Goal: Information Seeking & Learning: Learn about a topic

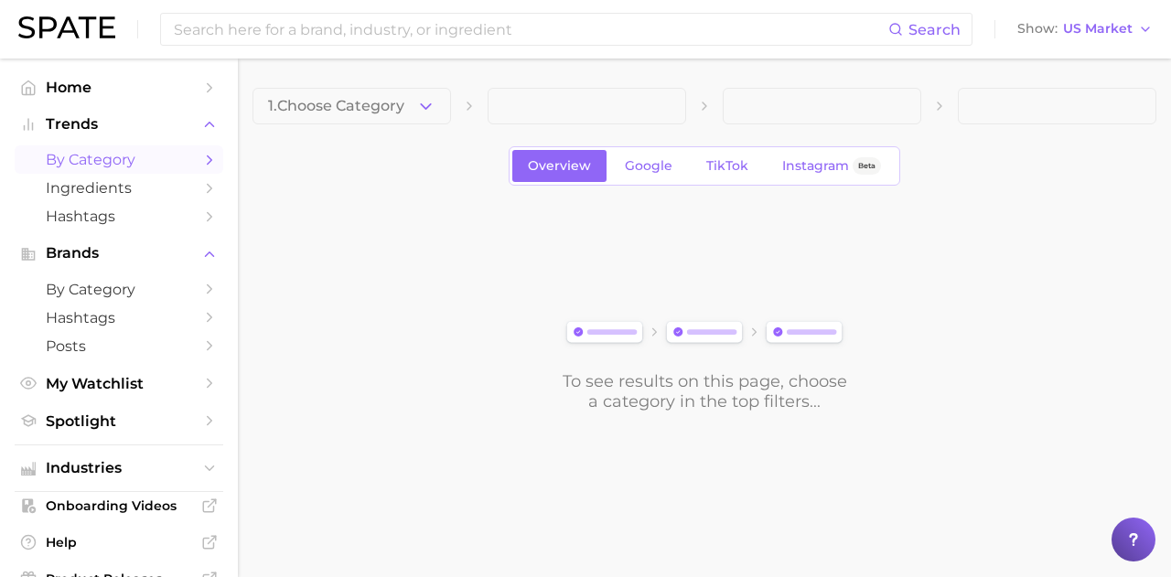
click at [362, 103] on span "1. Choose Category" at bounding box center [336, 106] width 136 height 16
click at [403, 113] on span "1. Choose Category" at bounding box center [336, 106] width 136 height 16
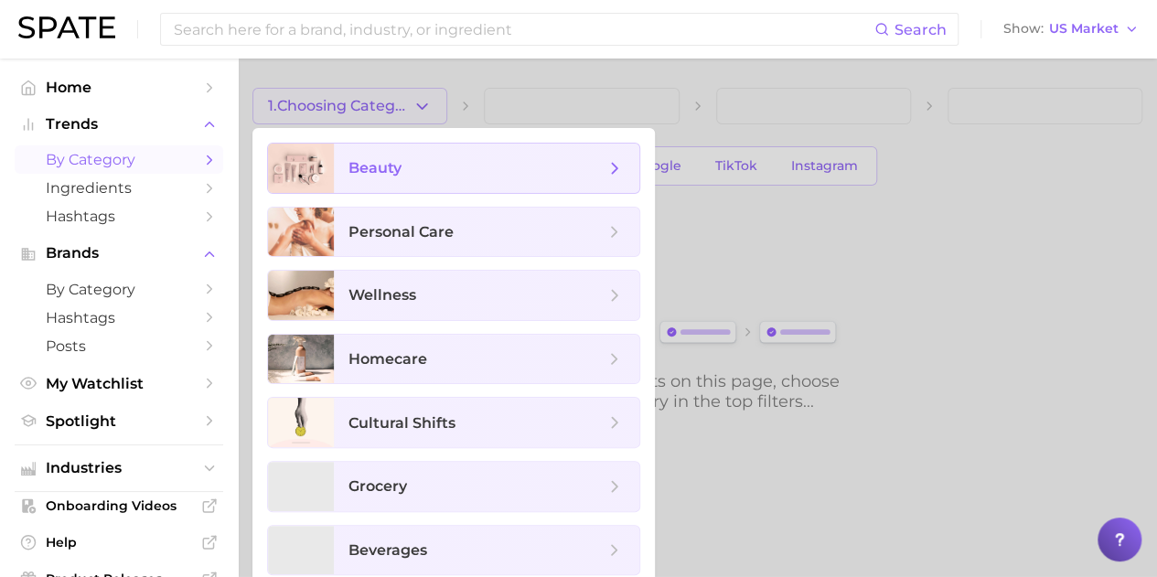
click at [429, 163] on span "beauty" at bounding box center [477, 168] width 256 height 20
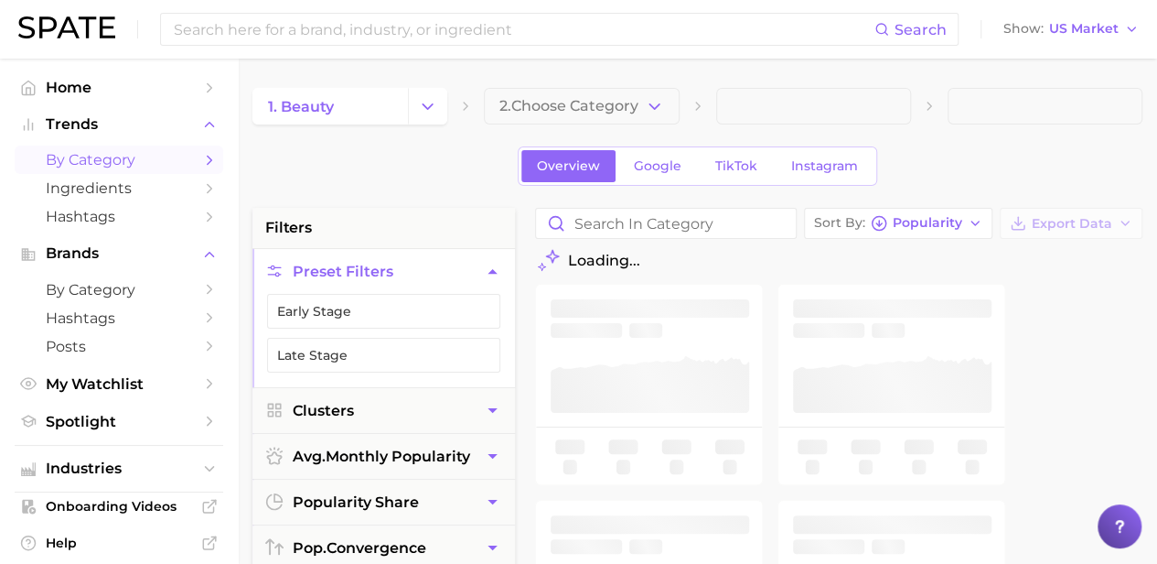
click at [586, 106] on span "2. Choose Category" at bounding box center [568, 106] width 139 height 16
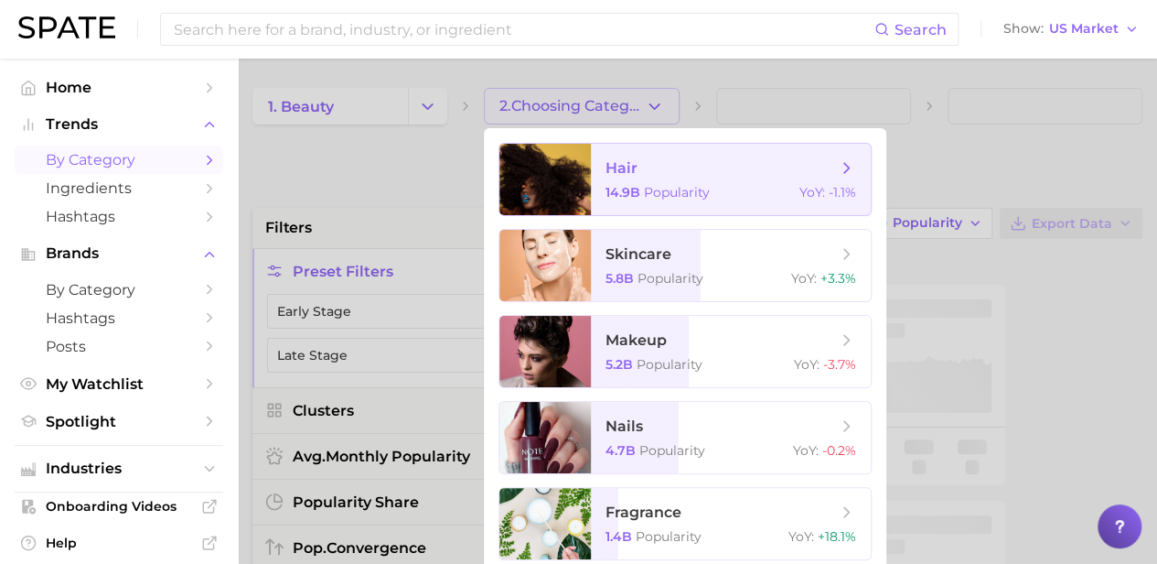
click at [684, 189] on span "Popularity" at bounding box center [677, 192] width 66 height 16
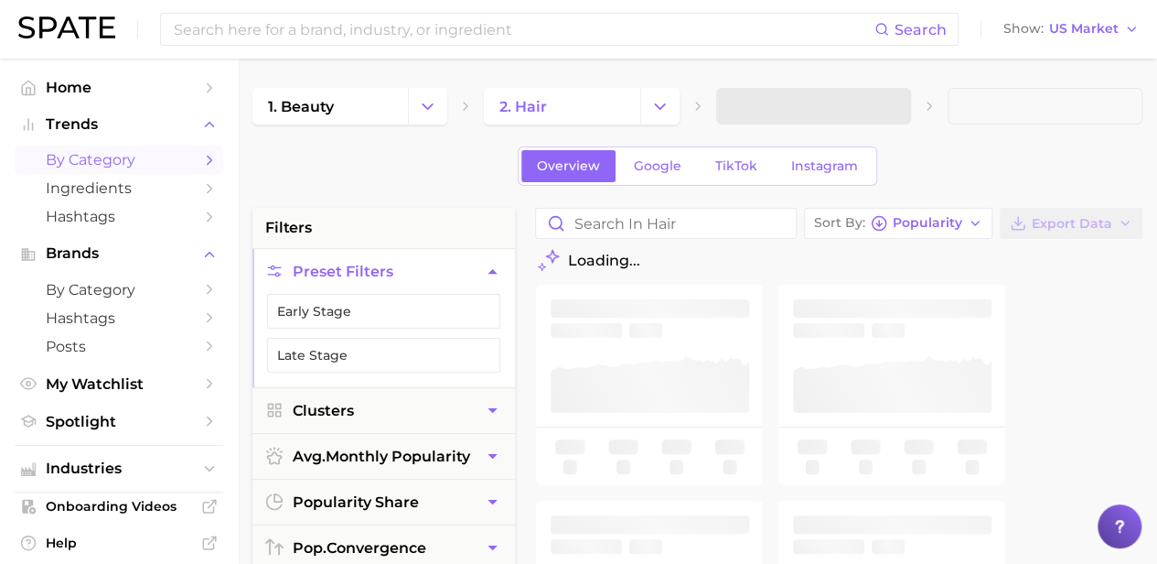
click at [831, 94] on span at bounding box center [813, 106] width 195 height 37
click at [902, 103] on button "3. Subcategory" at bounding box center [813, 106] width 195 height 37
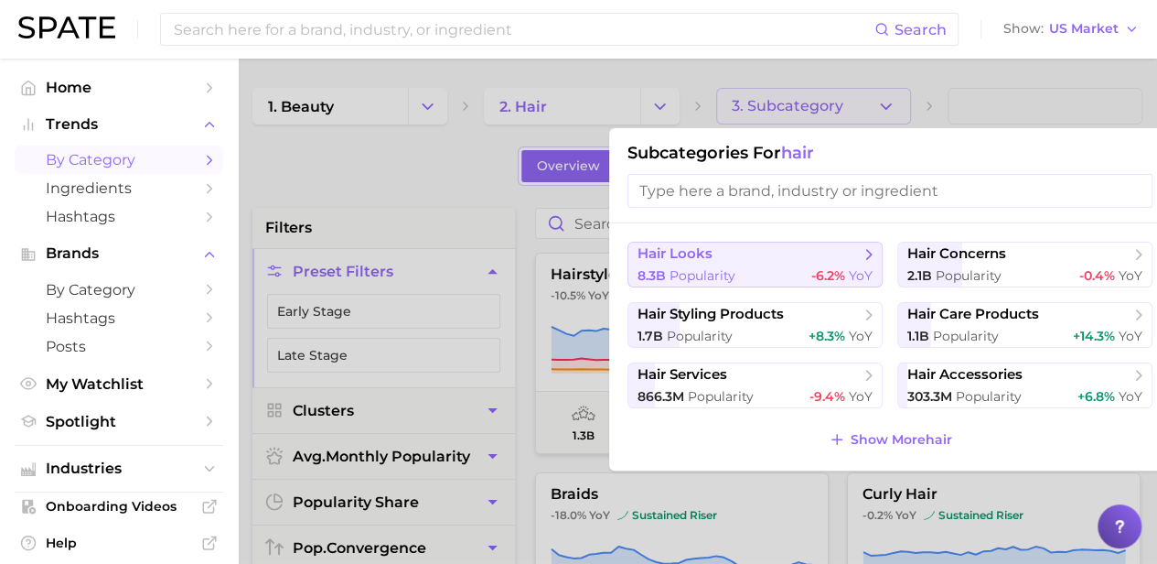
click at [801, 272] on div "8.3b Popularity -6.2% YoY" at bounding box center [755, 275] width 235 height 17
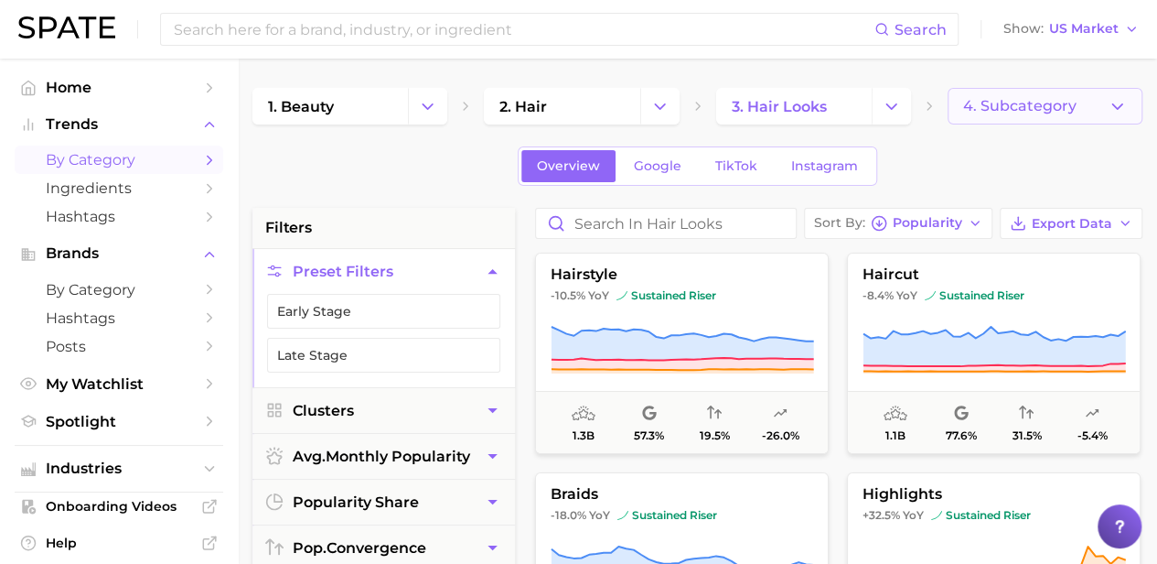
click at [986, 113] on span "4. Subcategory" at bounding box center [1019, 106] width 113 height 16
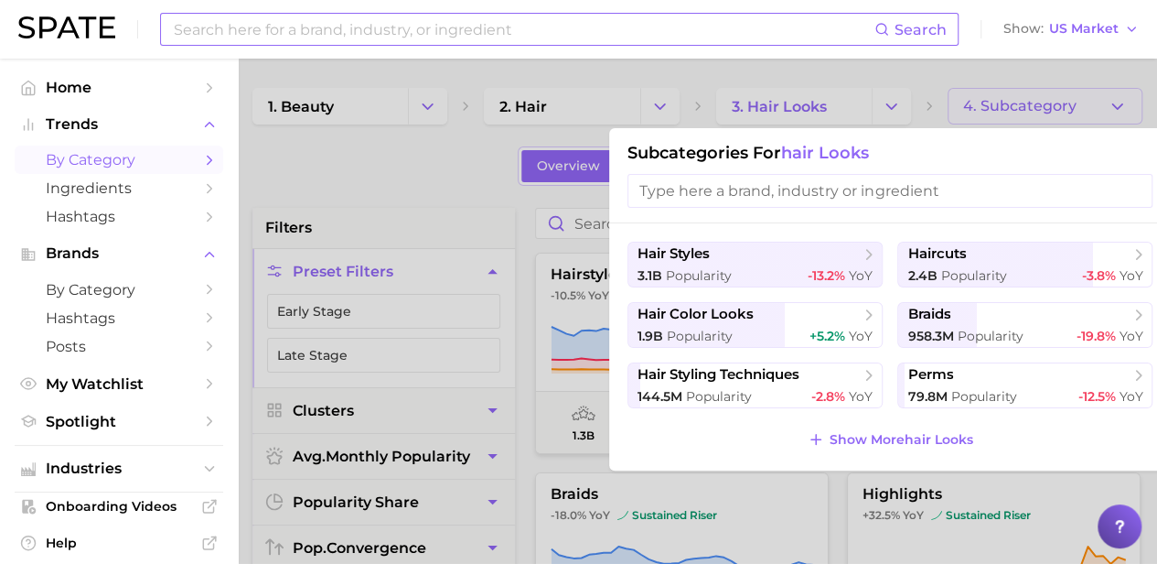
click at [241, 31] on input at bounding box center [523, 29] width 703 height 31
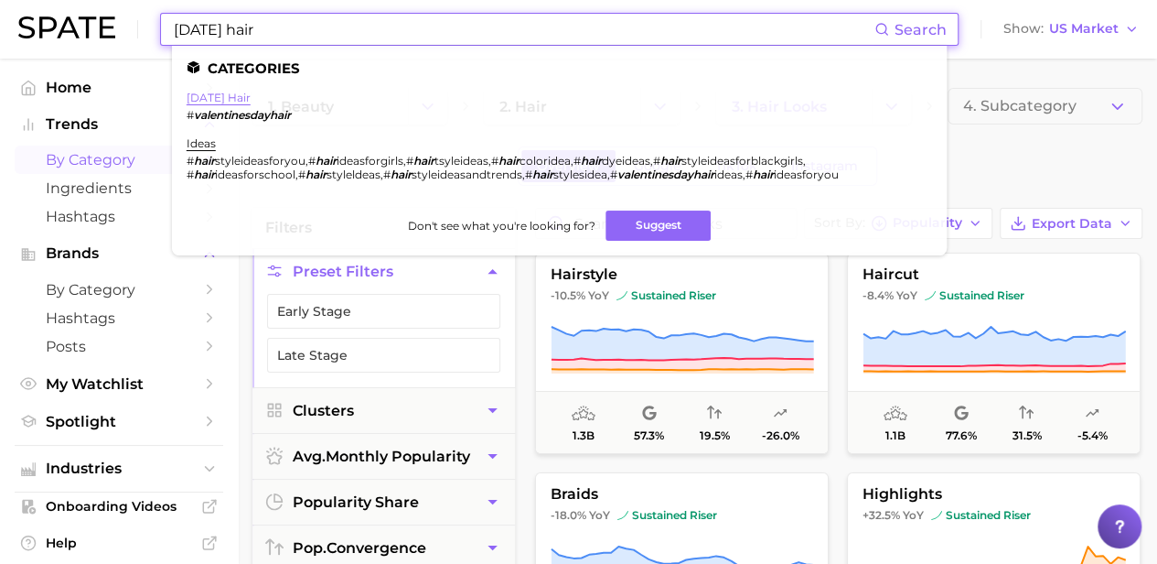
type input "valentine's day hair"
click at [251, 100] on link "valentine's day hair" at bounding box center [219, 98] width 64 height 14
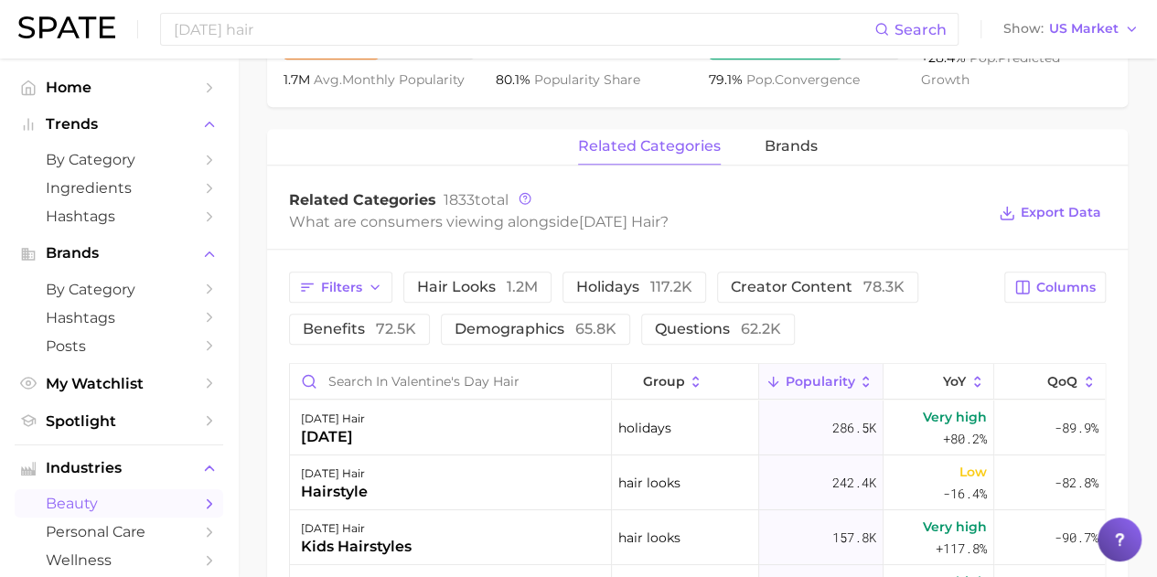
scroll to position [915, 0]
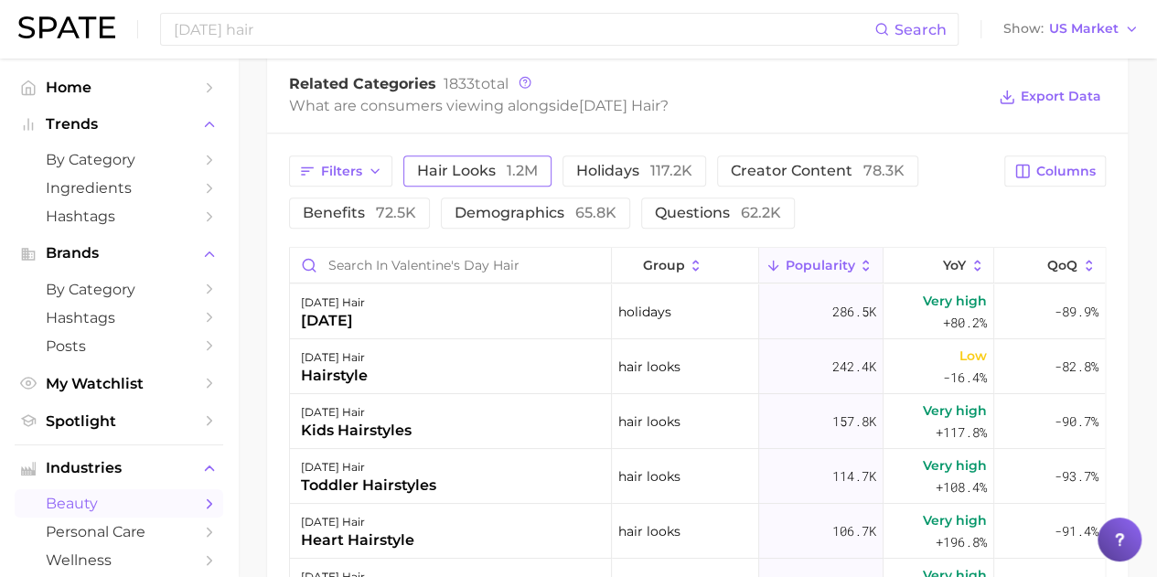
click at [467, 164] on span "hair looks 1.2m" at bounding box center [477, 171] width 121 height 15
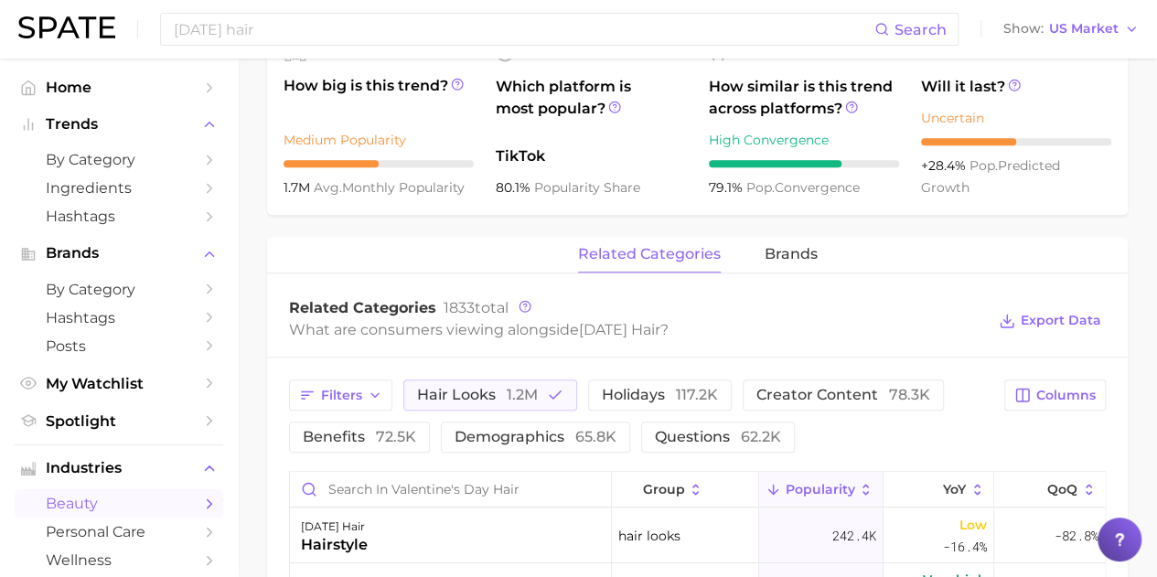
scroll to position [732, 0]
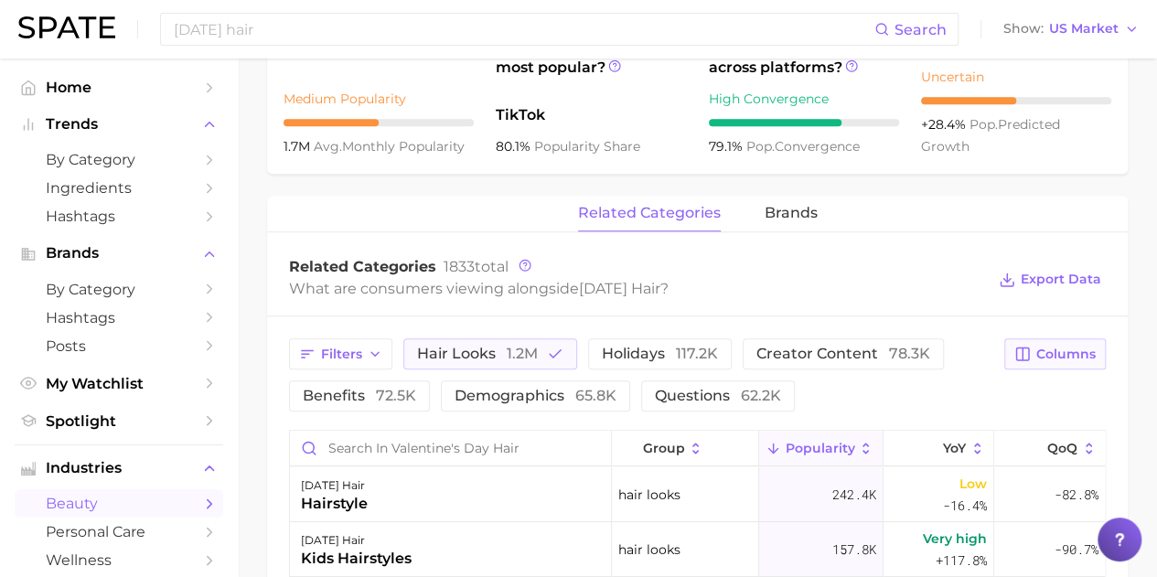
click at [1046, 353] on span "Columns" at bounding box center [1065, 355] width 59 height 16
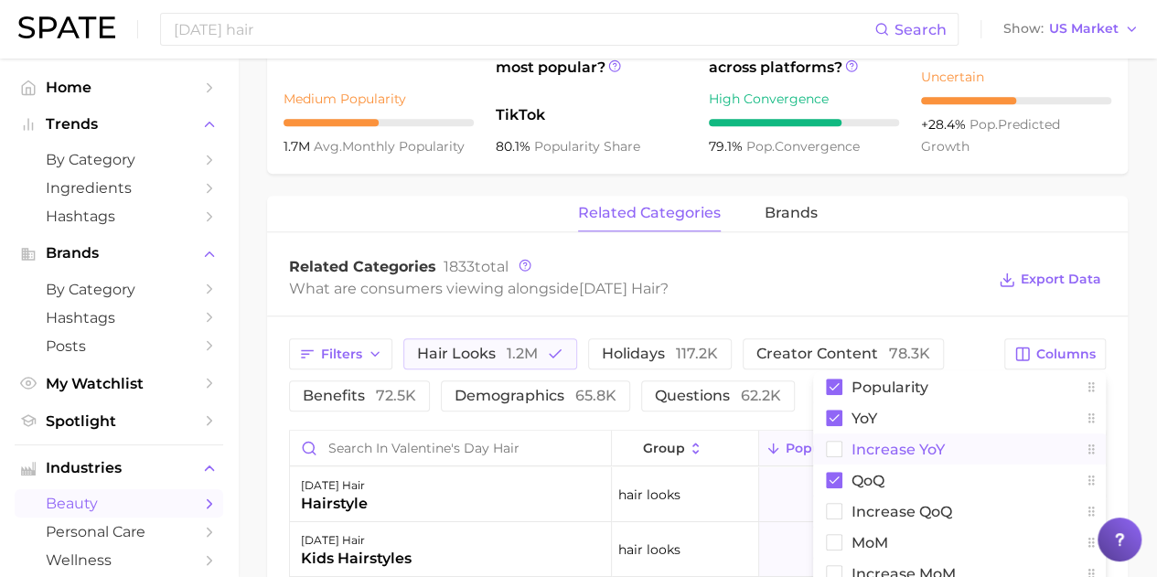
click at [838, 442] on rect at bounding box center [835, 450] width 16 height 16
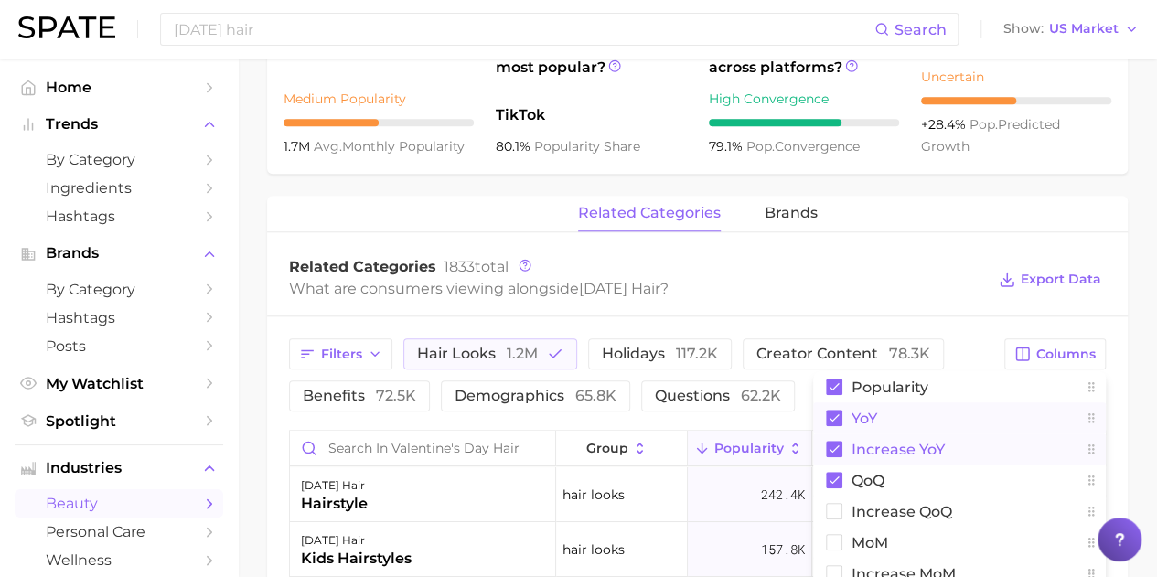
scroll to position [823, 0]
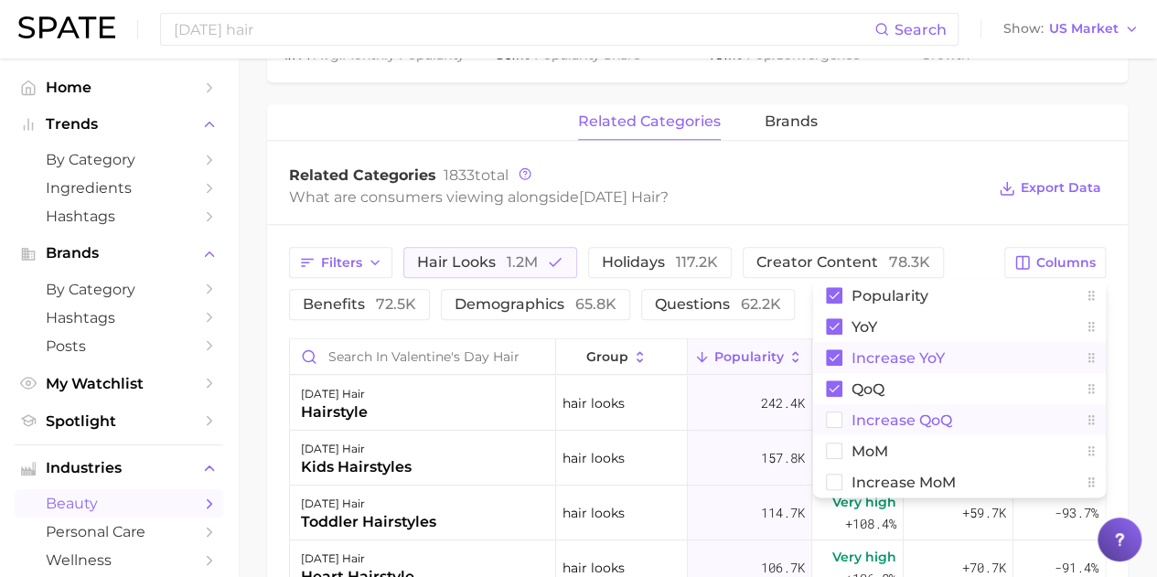
click at [828, 424] on rect at bounding box center [835, 421] width 16 height 16
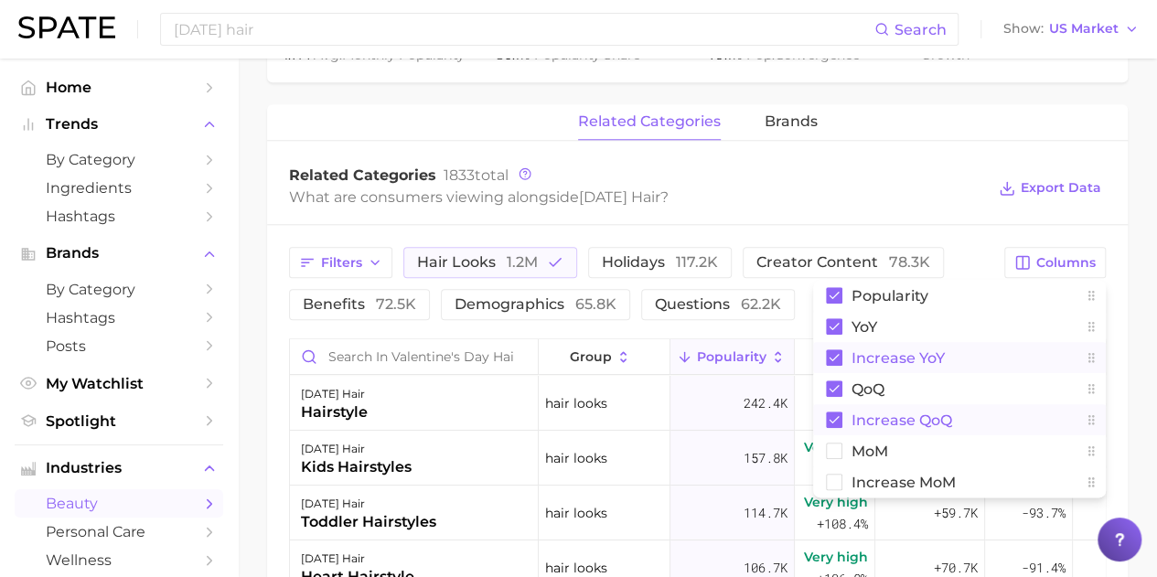
click at [983, 244] on div "Filters hair looks 1.2m holidays 117.2k creator content 78.3k benefits 72.5k de…" at bounding box center [697, 581] width 861 height 713
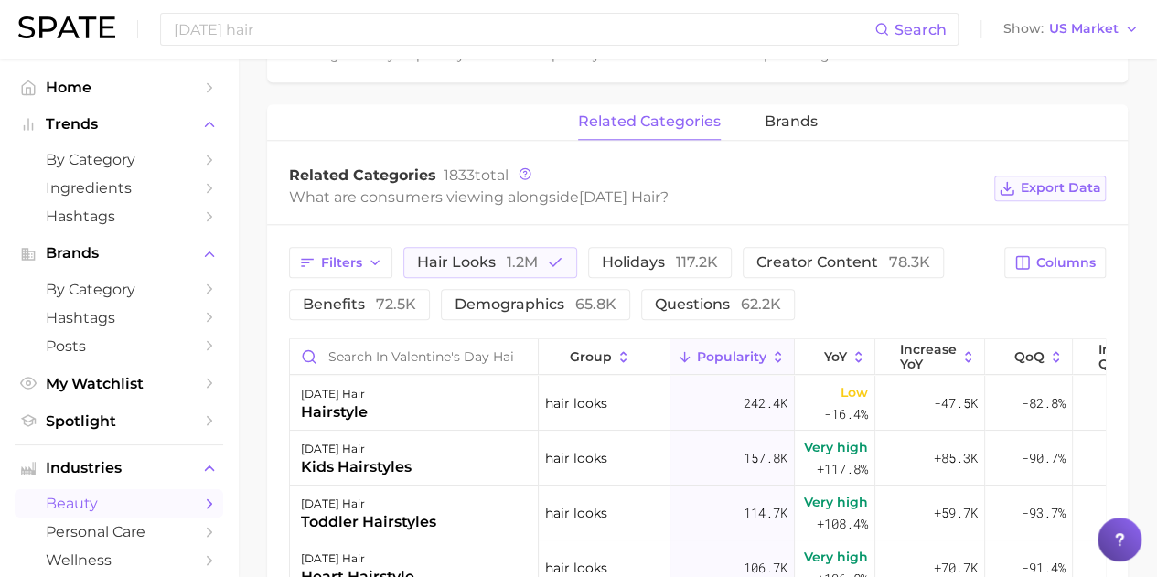
click at [1047, 187] on span "Export Data" at bounding box center [1061, 188] width 81 height 16
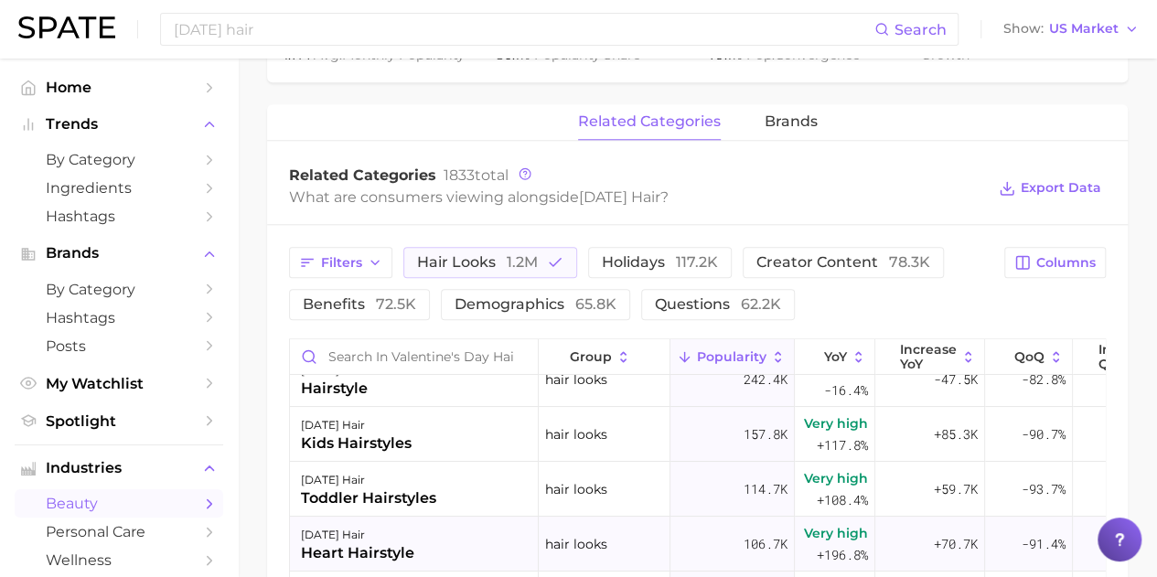
scroll to position [0, 0]
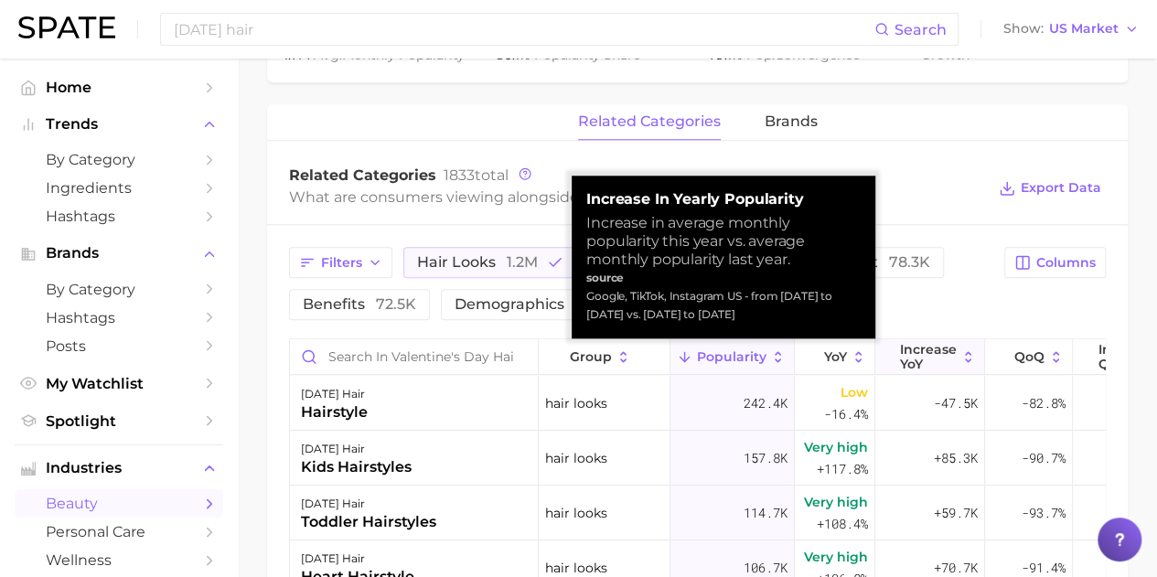
click at [959, 355] on button "Increase YoY" at bounding box center [930, 357] width 110 height 36
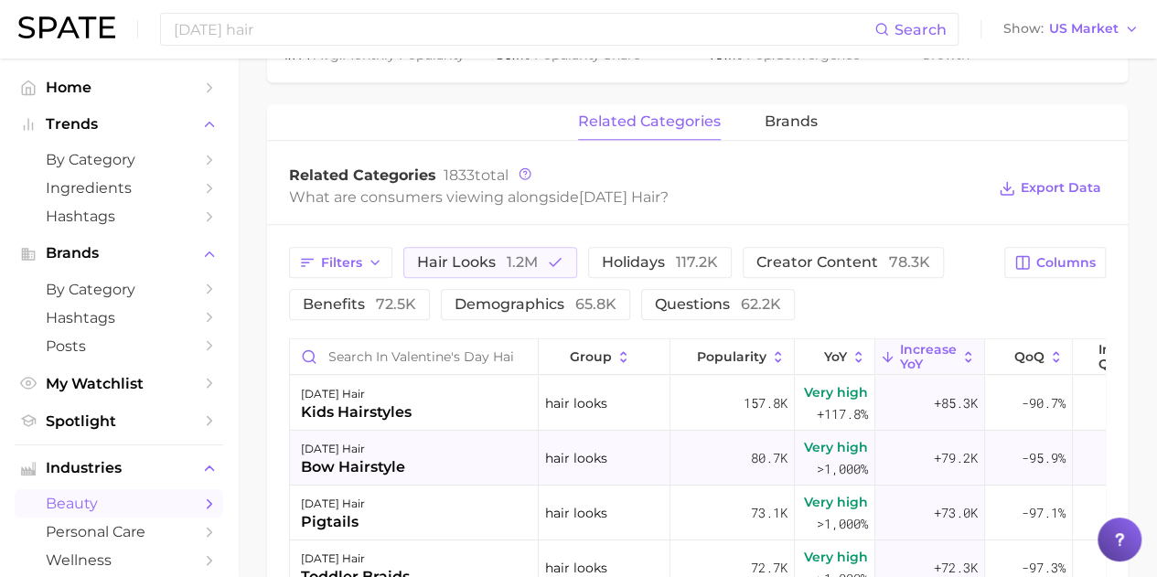
drag, startPoint x: 342, startPoint y: 460, endPoint x: 335, endPoint y: 472, distance: 14.0
click at [335, 472] on div "bow hairstyle" at bounding box center [353, 467] width 104 height 22
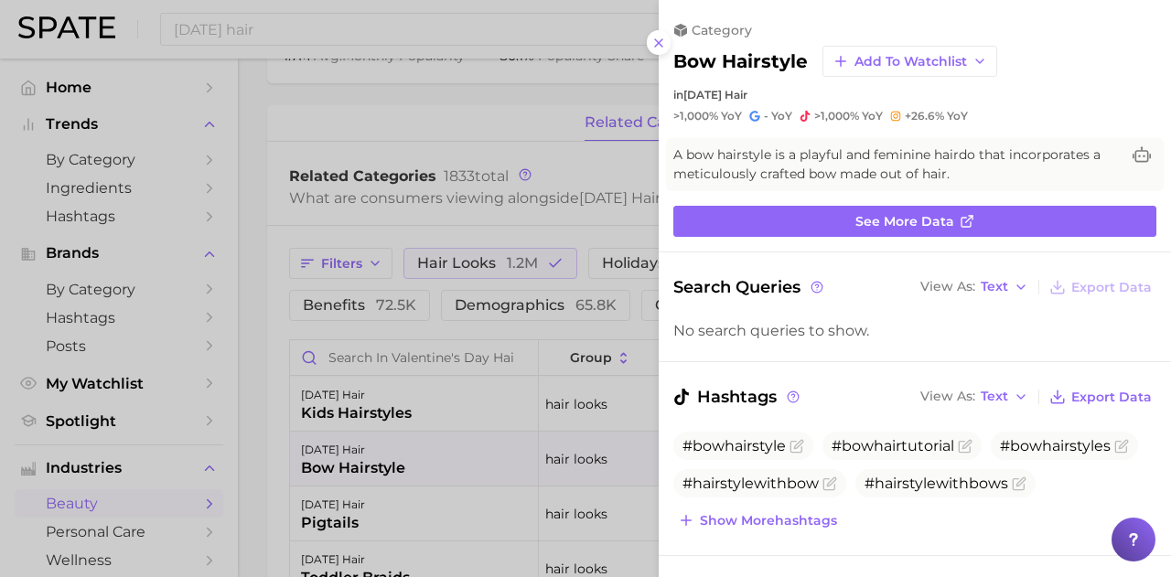
click at [718, 59] on h2 "bow hairstyle" at bounding box center [740, 61] width 134 height 22
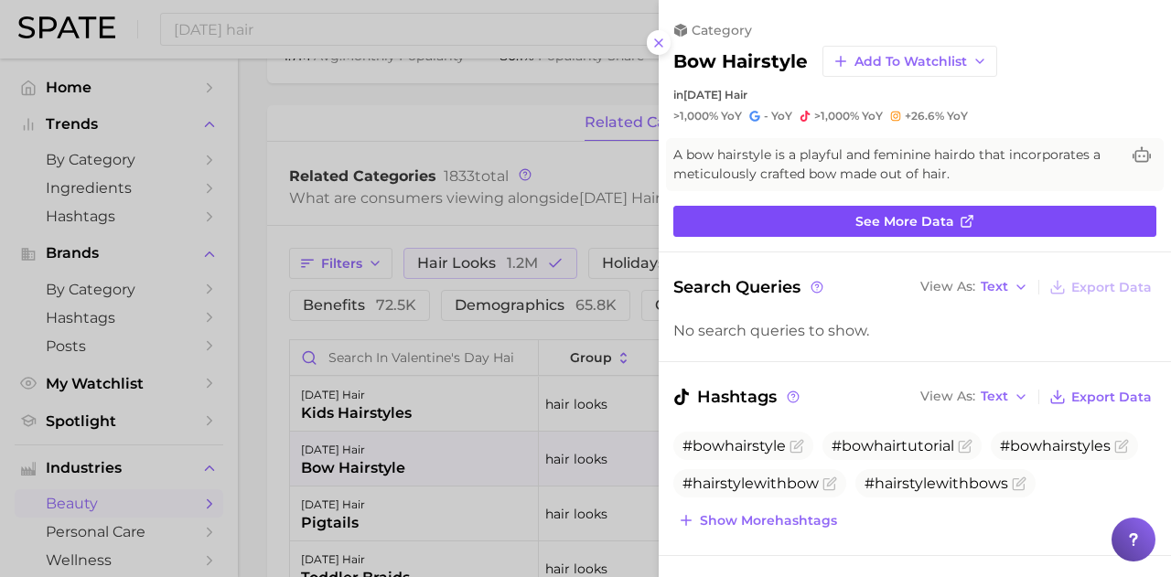
click at [779, 211] on link "See more data" at bounding box center [914, 221] width 483 height 31
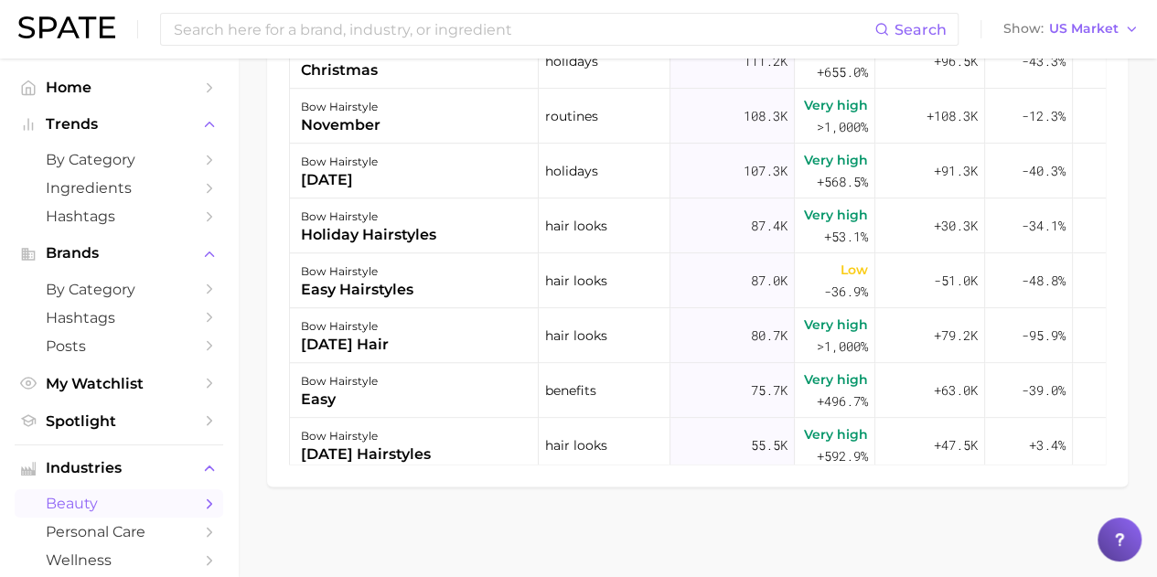
scroll to position [366, 0]
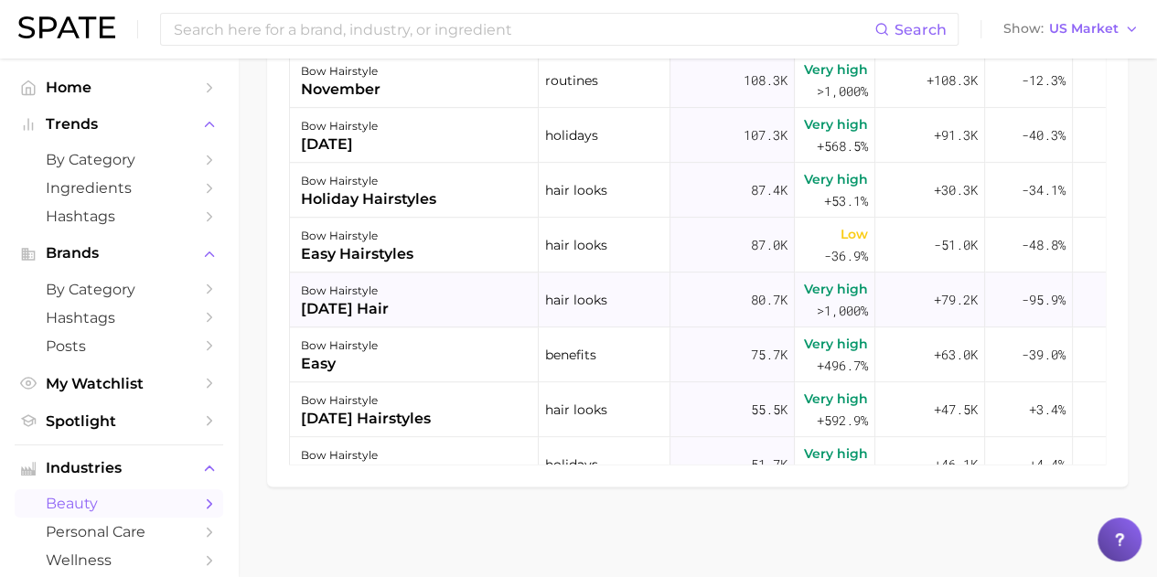
click at [384, 298] on div "valentine's day hair" at bounding box center [345, 309] width 88 height 22
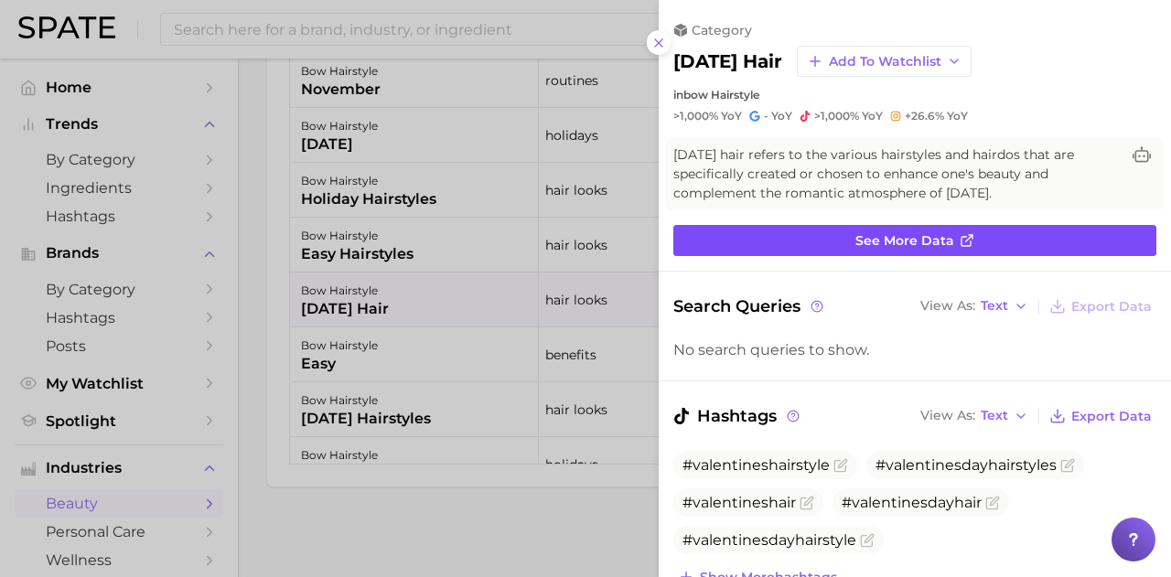
scroll to position [0, 0]
click at [765, 238] on link "See more data" at bounding box center [914, 240] width 483 height 31
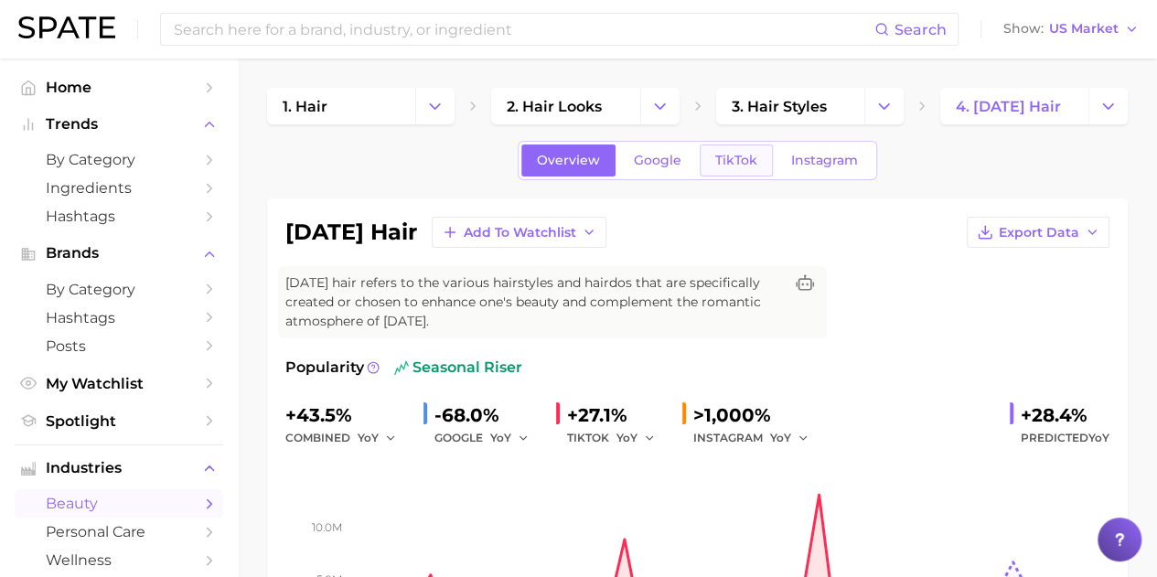
click at [723, 164] on span "TikTok" at bounding box center [736, 161] width 42 height 16
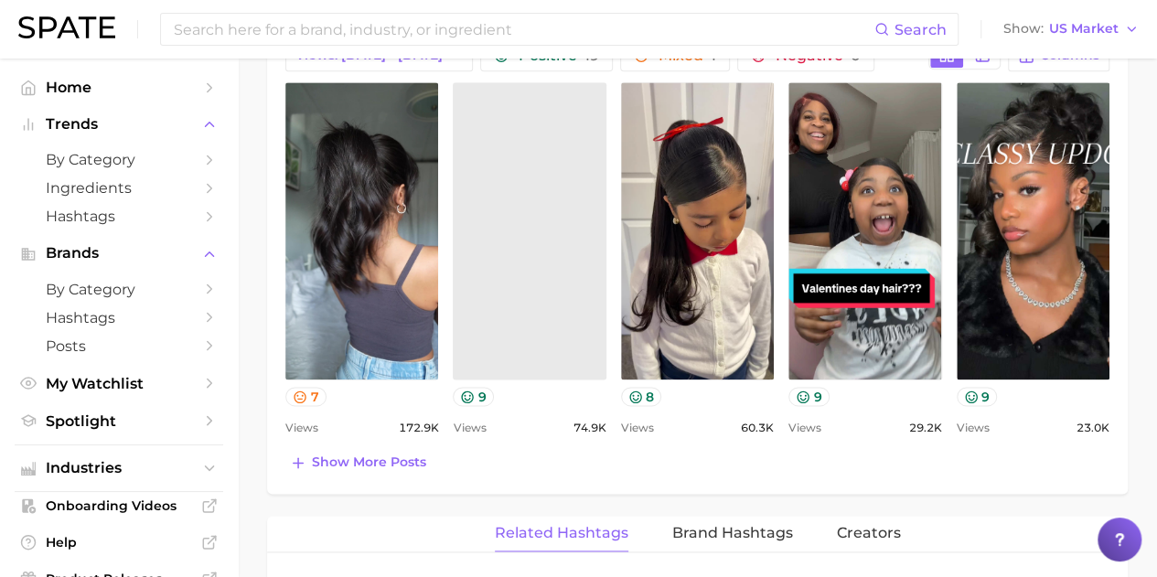
scroll to position [1028, 0]
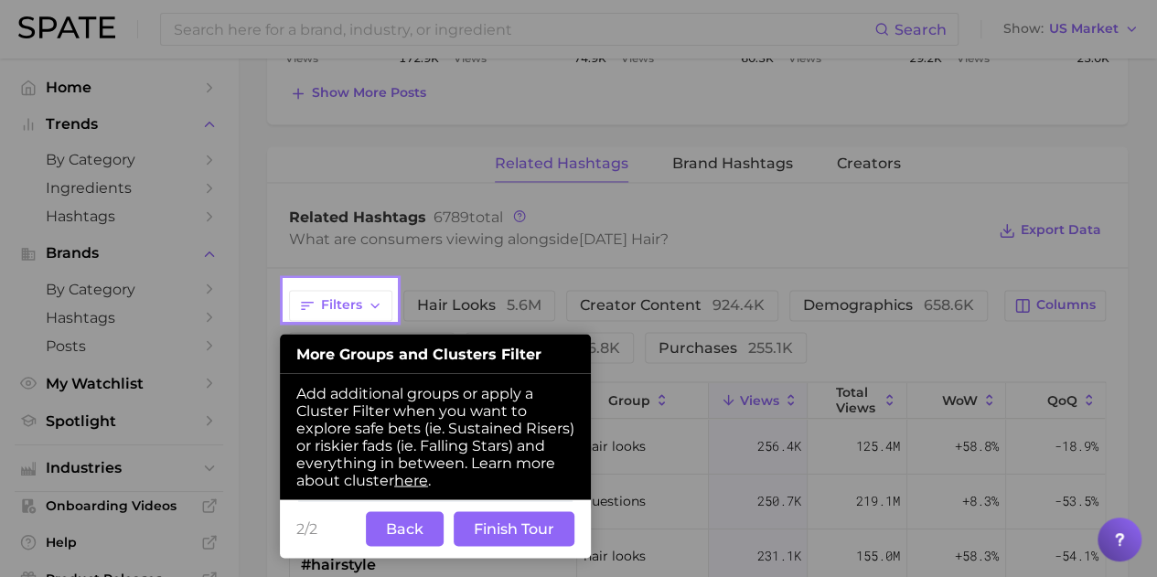
click at [410, 522] on button "Back" at bounding box center [405, 528] width 78 height 35
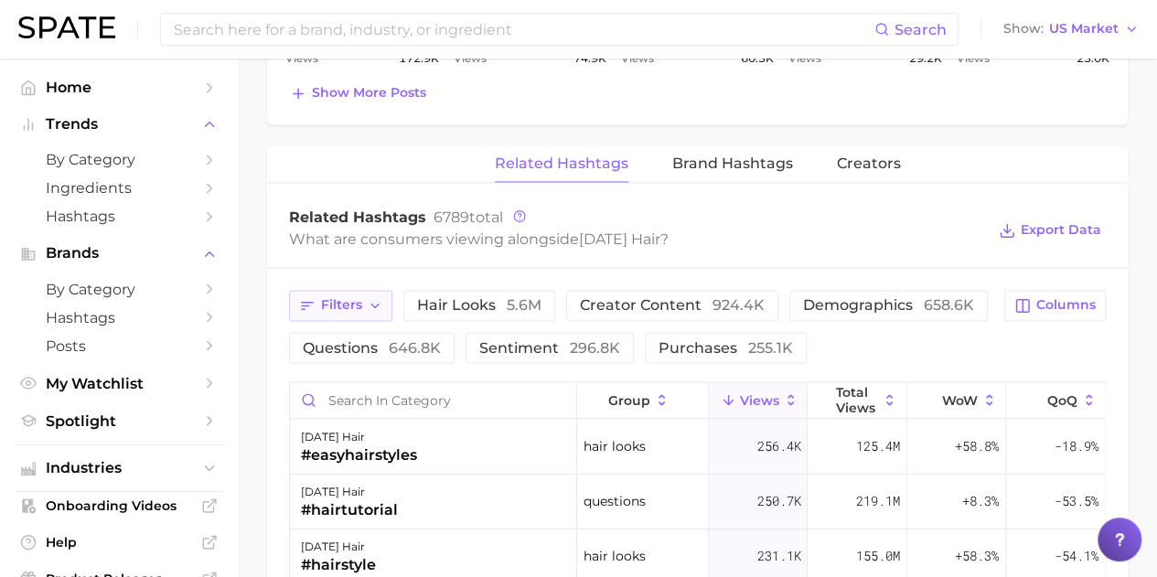
click at [377, 298] on icon "button" at bounding box center [375, 305] width 15 height 15
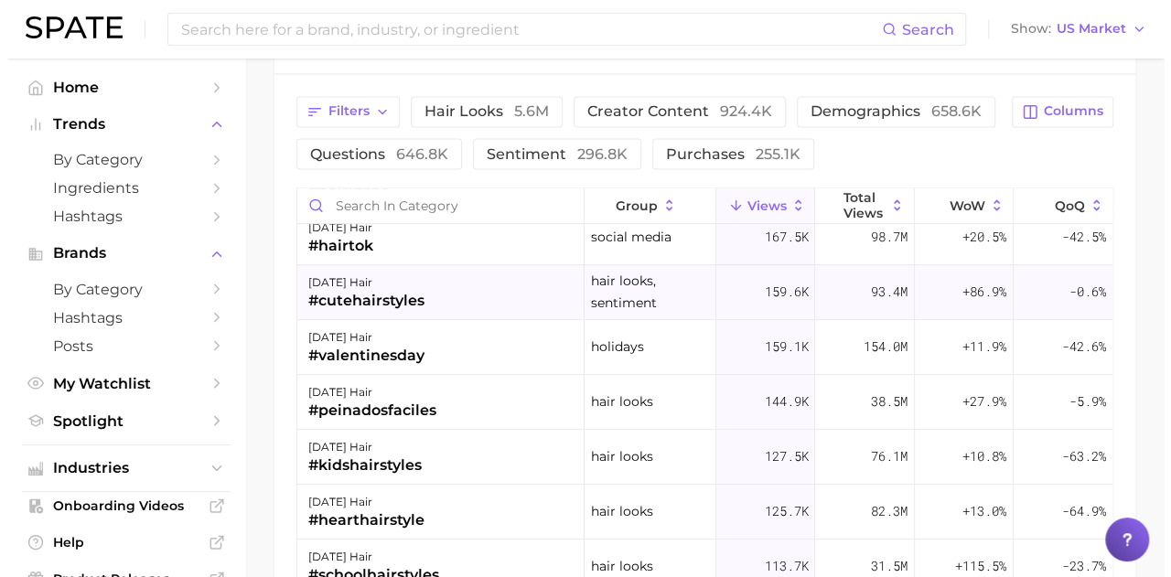
scroll to position [274, 0]
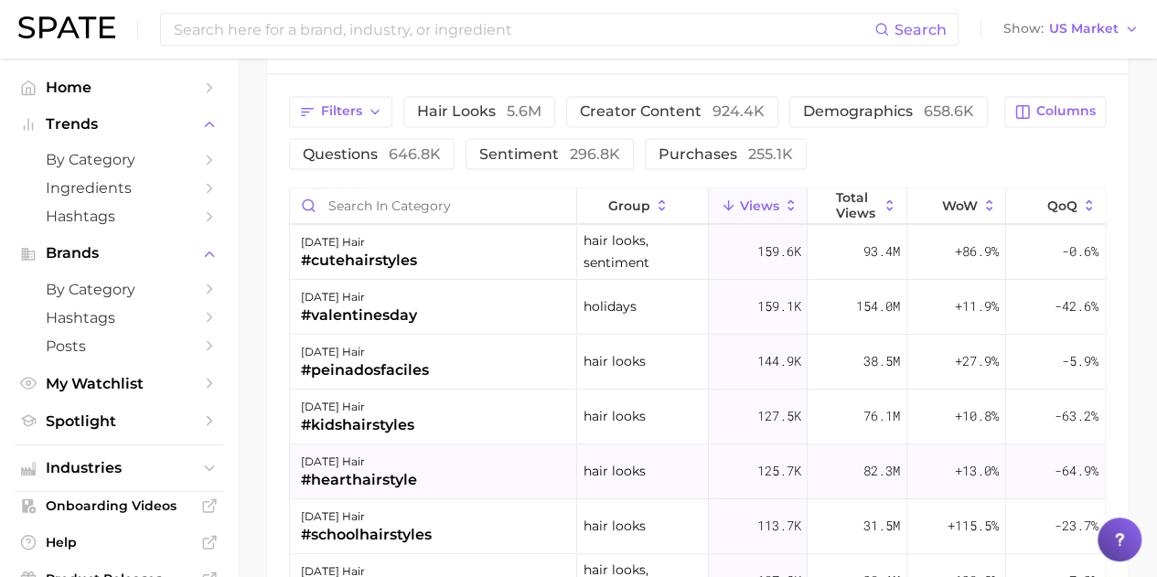
drag, startPoint x: 349, startPoint y: 469, endPoint x: 337, endPoint y: 471, distance: 12.0
click at [337, 471] on div "#hearthairstyle" at bounding box center [359, 480] width 116 height 22
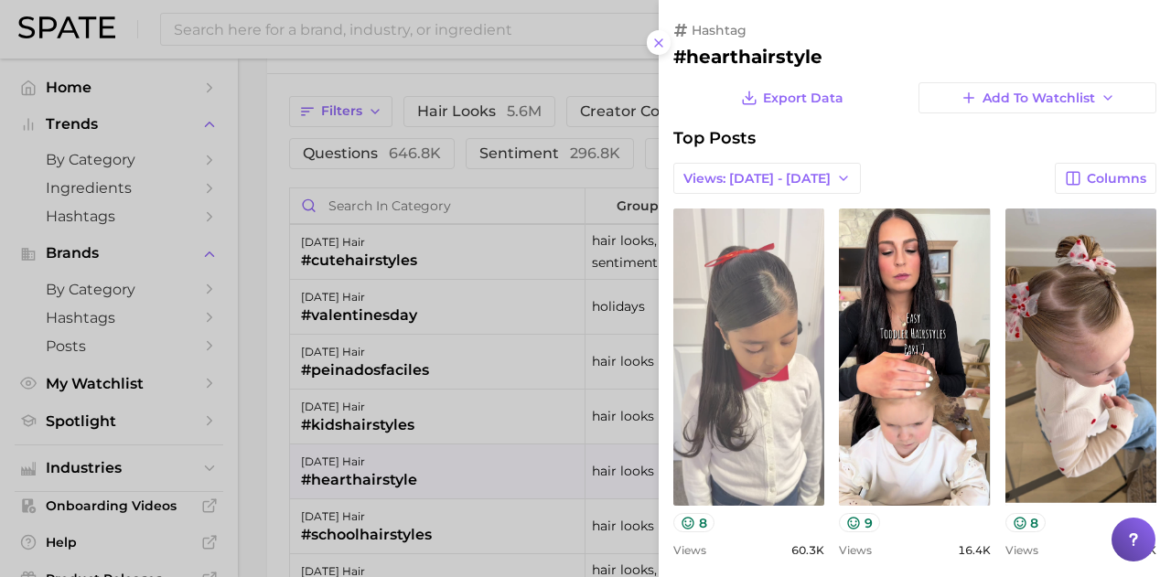
scroll to position [0, 0]
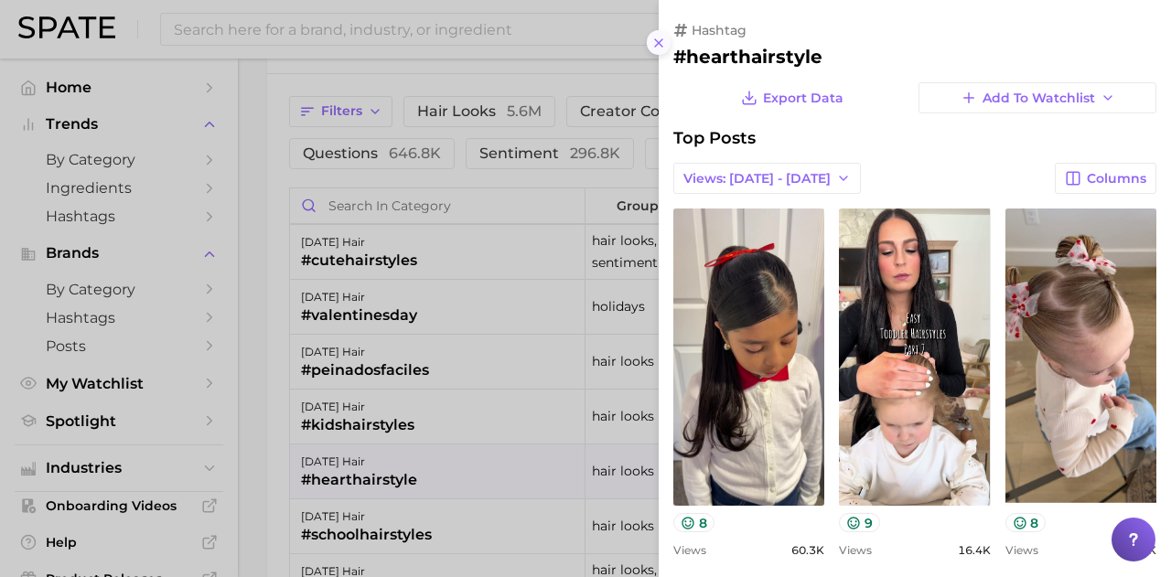
click at [659, 40] on icon at bounding box center [658, 43] width 15 height 15
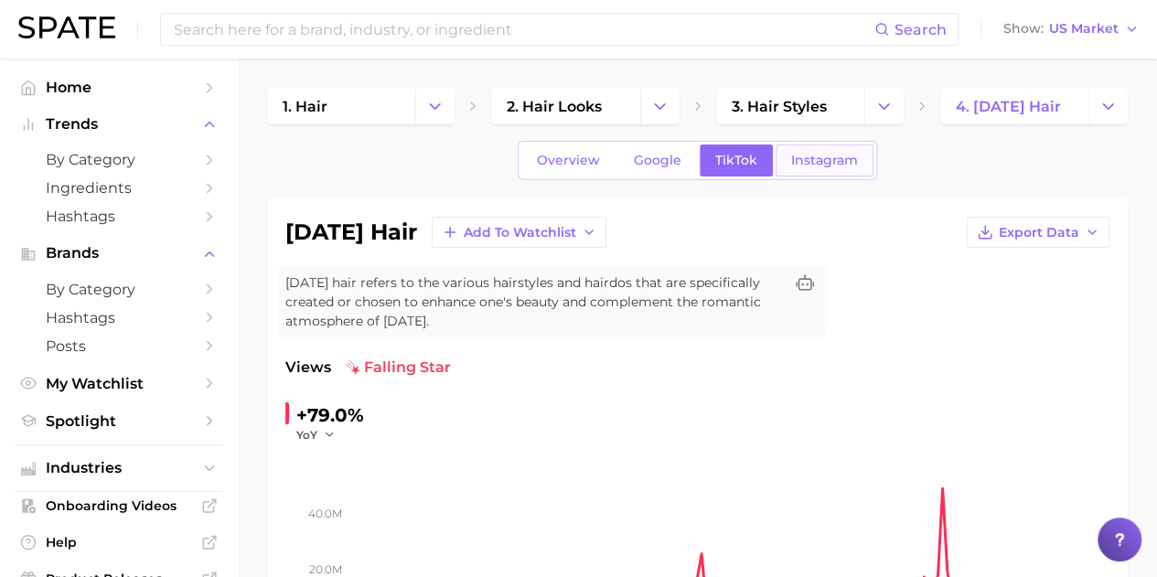
click at [796, 160] on span "Instagram" at bounding box center [824, 161] width 67 height 16
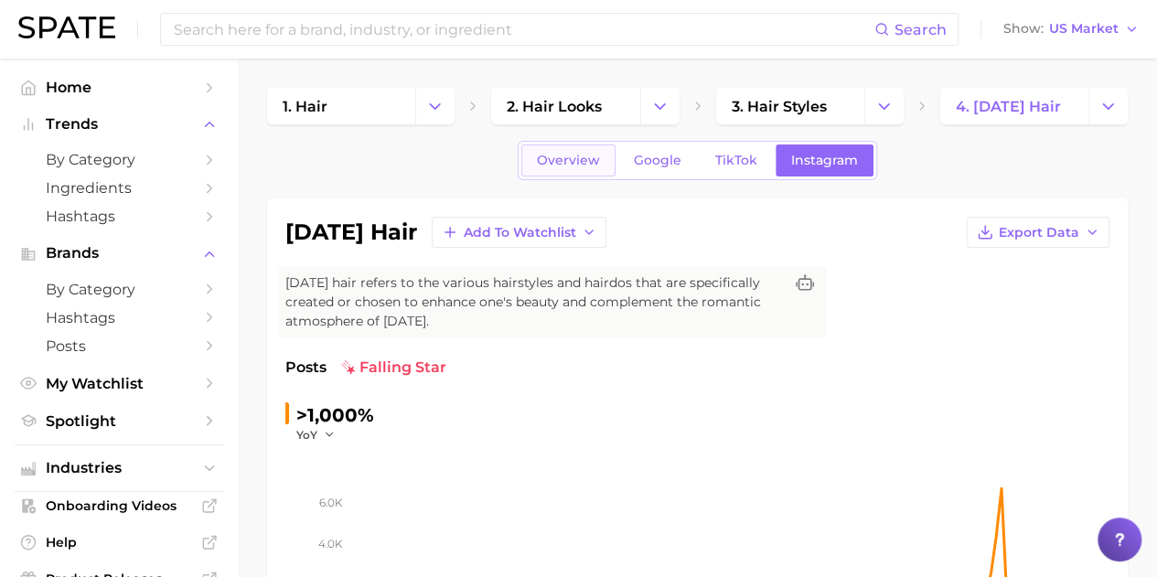
click at [579, 159] on span "Overview" at bounding box center [568, 161] width 63 height 16
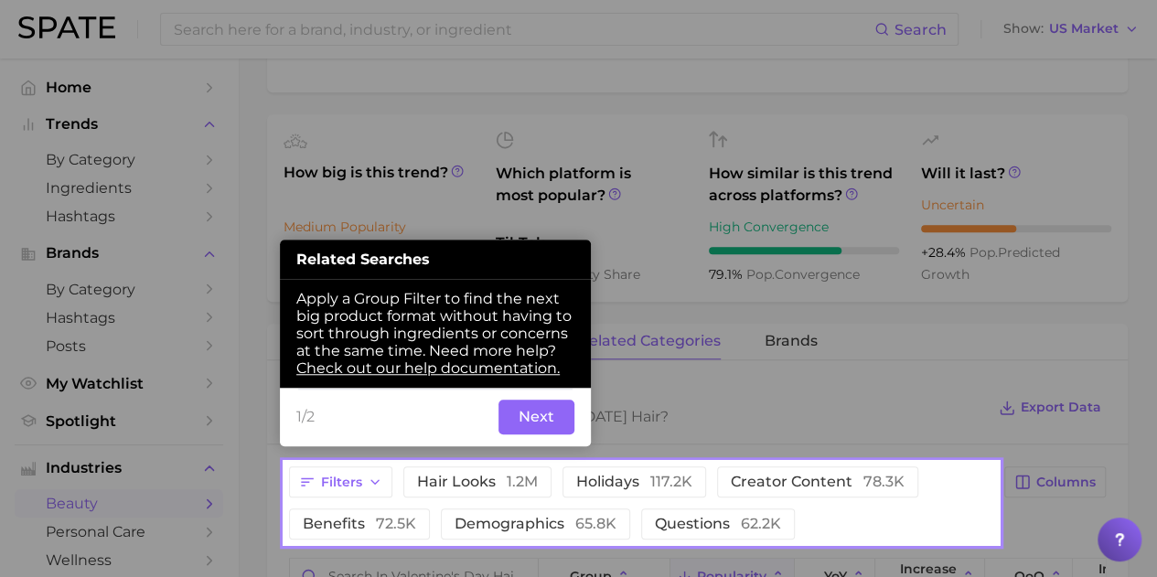
scroll to position [611, 0]
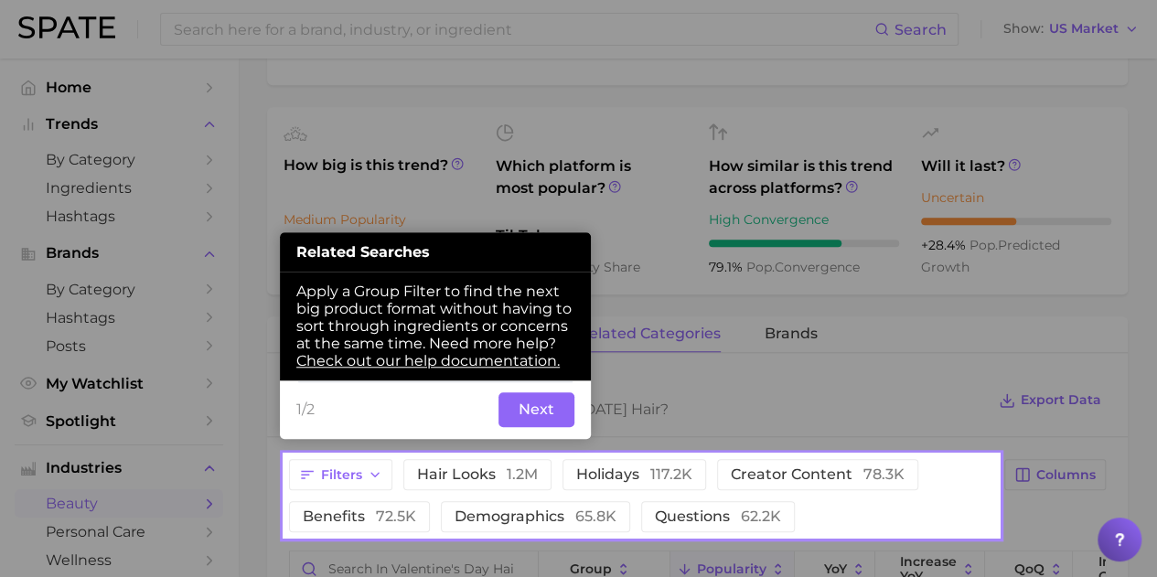
click at [521, 410] on button "Next" at bounding box center [537, 409] width 76 height 35
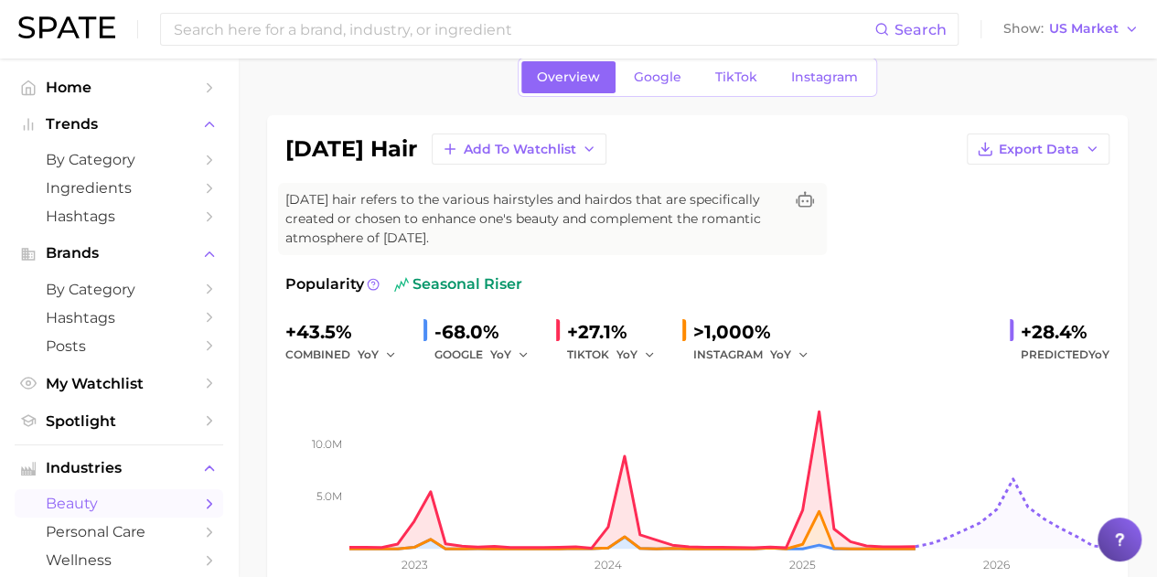
scroll to position [62, 0]
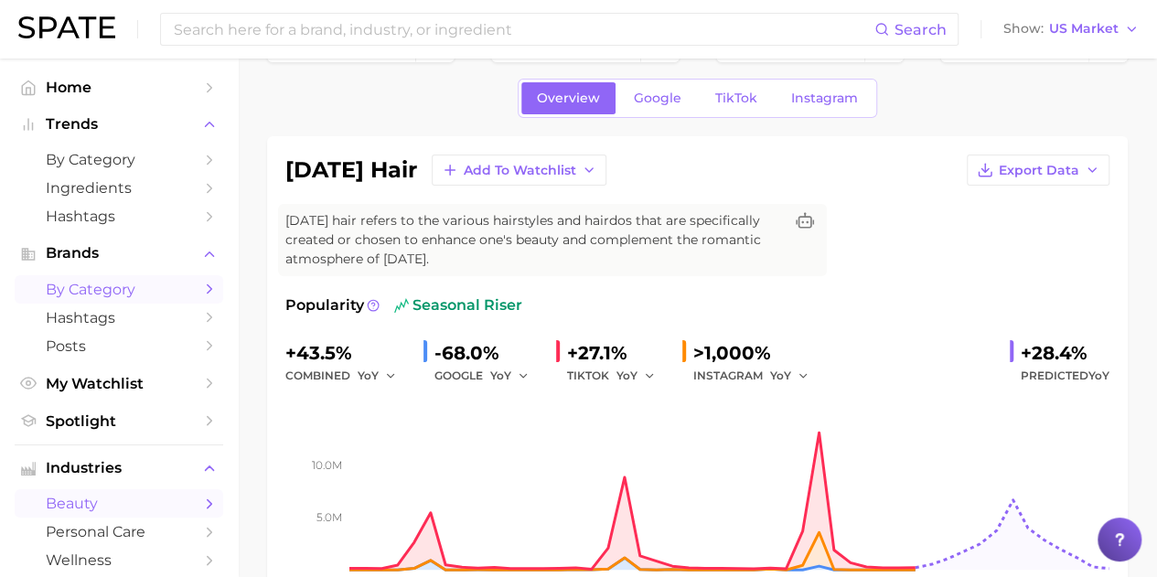
click at [179, 285] on link "by Category" at bounding box center [119, 289] width 209 height 28
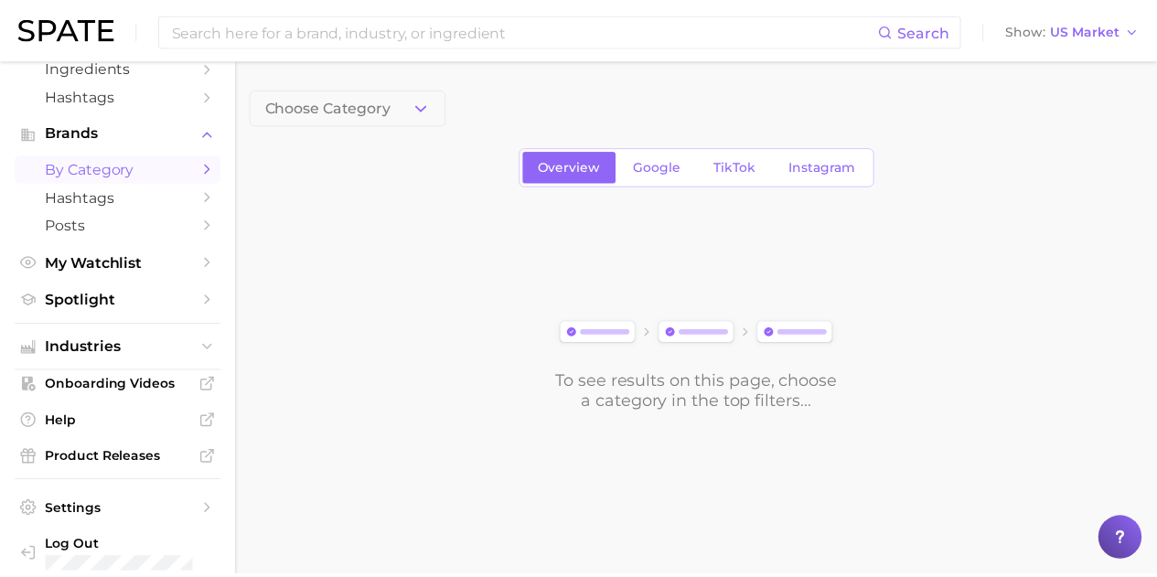
scroll to position [138, 0]
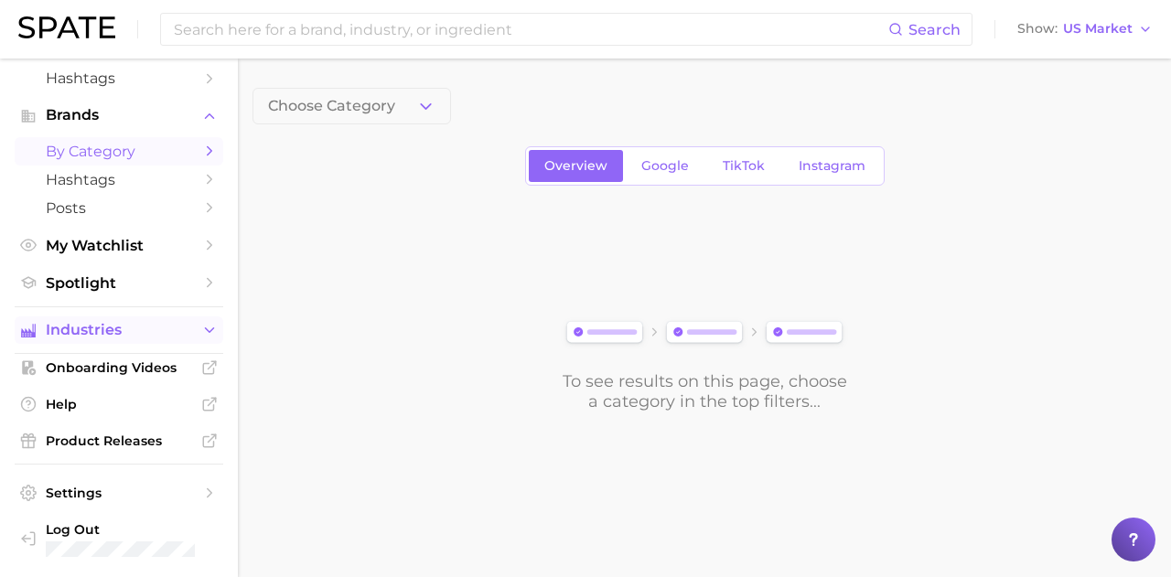
click at [179, 336] on button "Industries" at bounding box center [119, 330] width 209 height 27
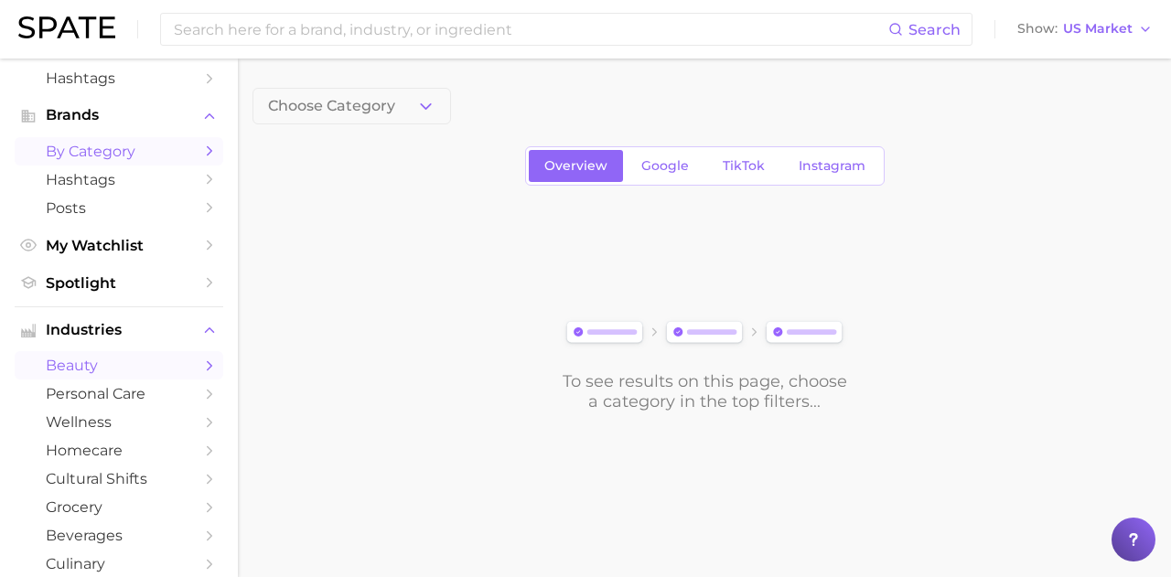
click at [157, 360] on span "beauty" at bounding box center [119, 365] width 146 height 17
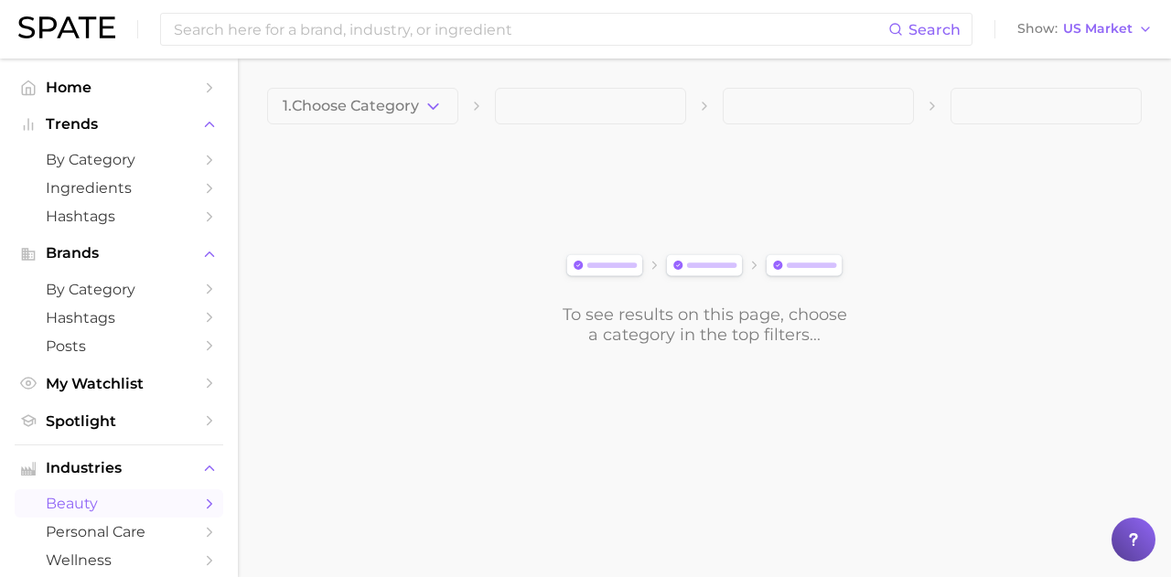
click at [433, 109] on icon "button" at bounding box center [433, 106] width 19 height 19
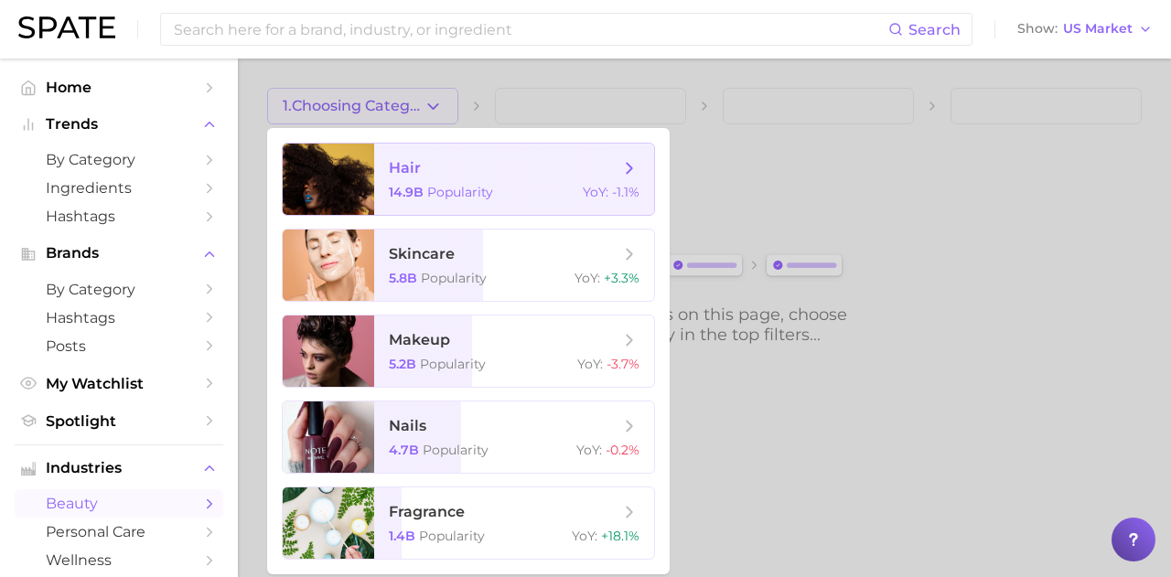
click at [438, 181] on span "hair 14.9b Popularity YoY : -1.1%" at bounding box center [514, 179] width 280 height 71
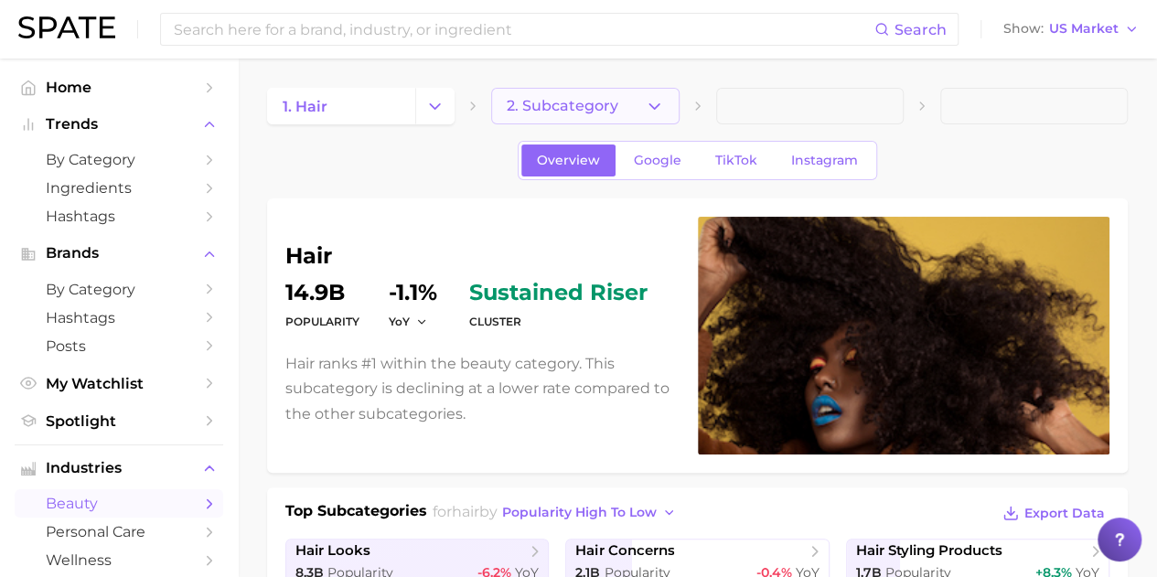
click at [633, 103] on button "2. Subcategory" at bounding box center [585, 106] width 188 height 37
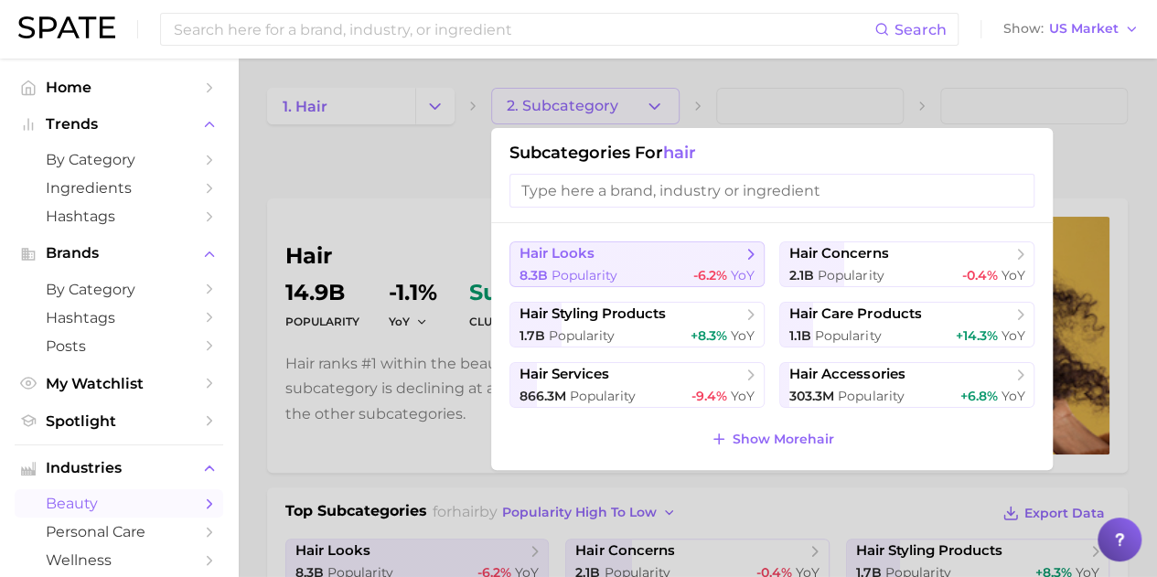
click at [634, 272] on div "8.3b Popularity -6.2% YoY" at bounding box center [637, 275] width 235 height 17
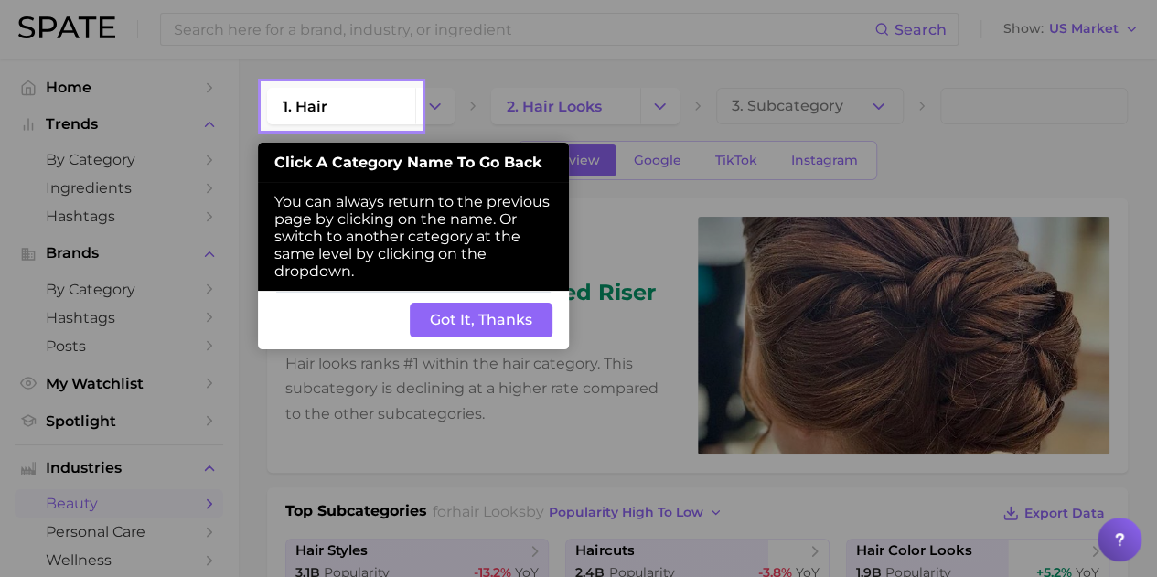
click at [443, 325] on button "Got It, Thanks" at bounding box center [481, 320] width 143 height 35
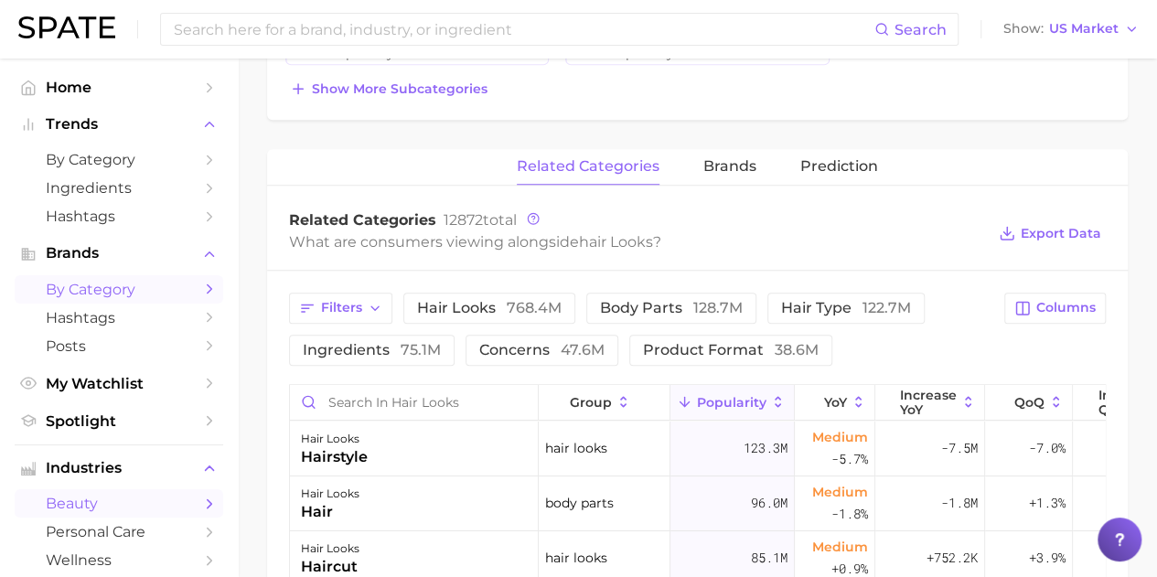
click at [157, 303] on link "by Category" at bounding box center [119, 289] width 209 height 28
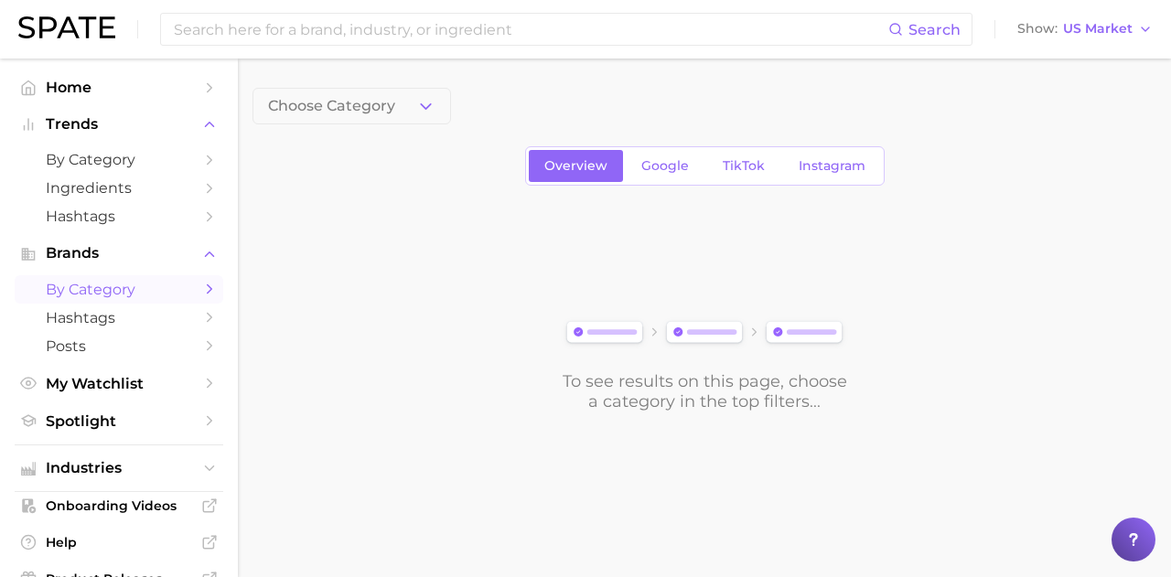
click at [326, 105] on span "Choose Category" at bounding box center [331, 106] width 127 height 16
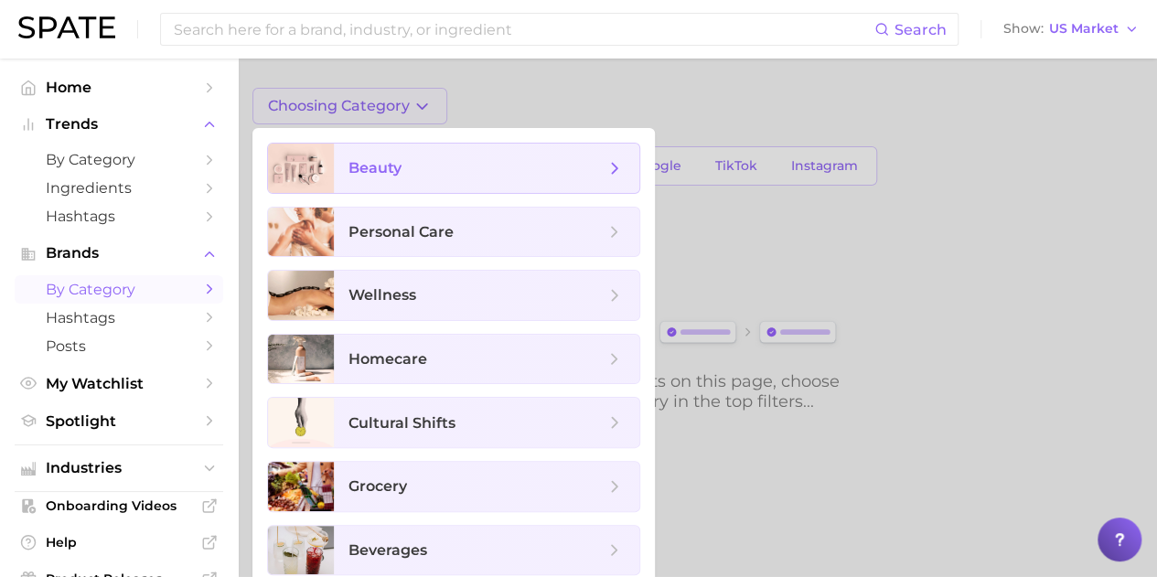
click at [353, 163] on span "beauty" at bounding box center [375, 167] width 53 height 17
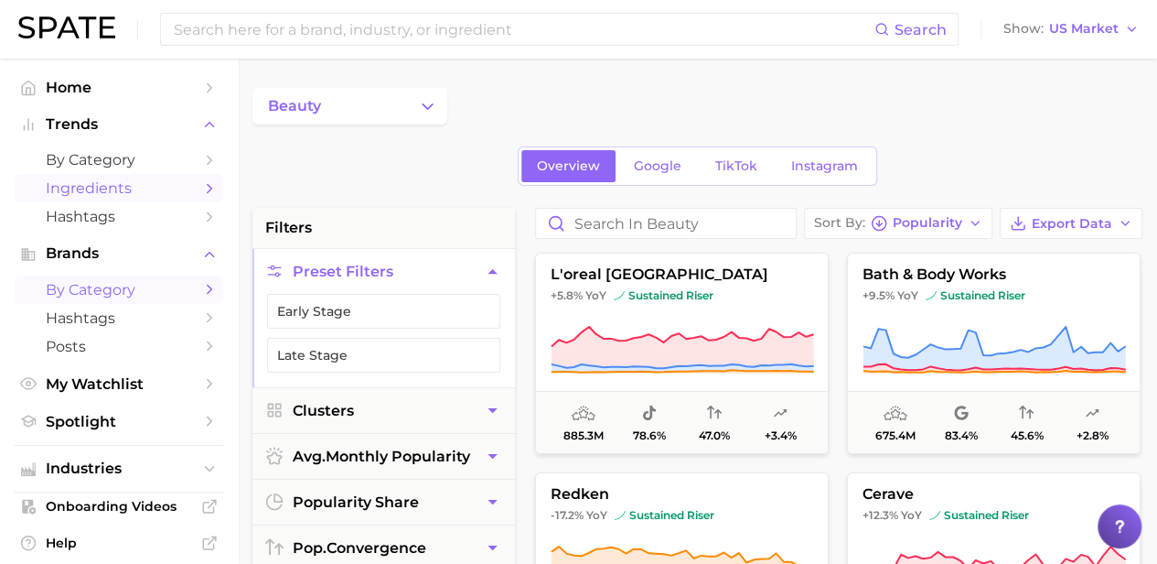
click at [156, 185] on span "Ingredients" at bounding box center [119, 187] width 146 height 17
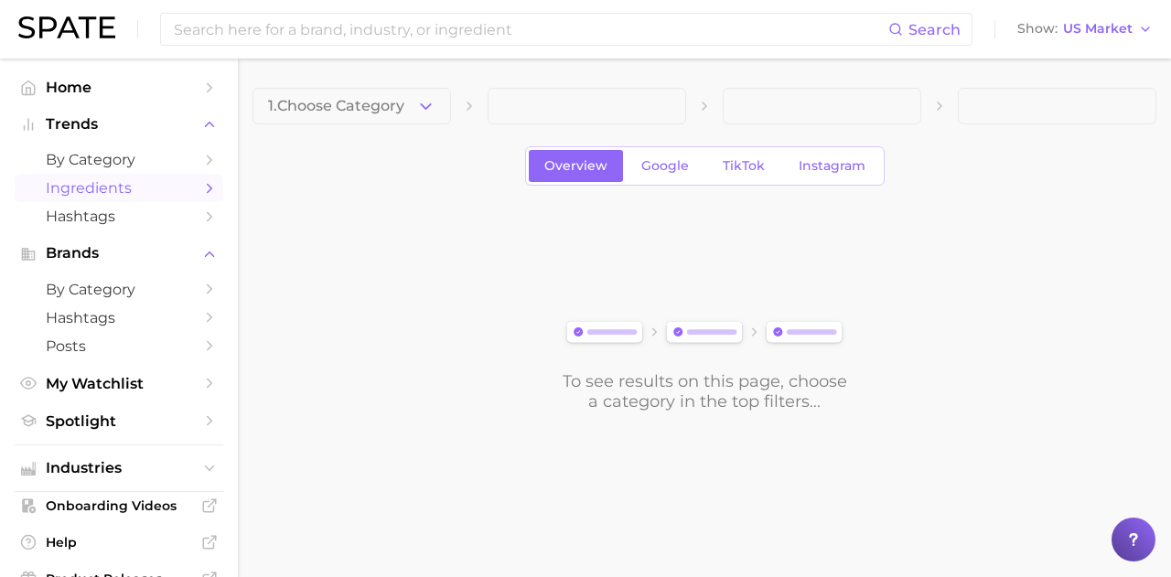
click at [440, 113] on button "1. Choose Category" at bounding box center [351, 106] width 199 height 37
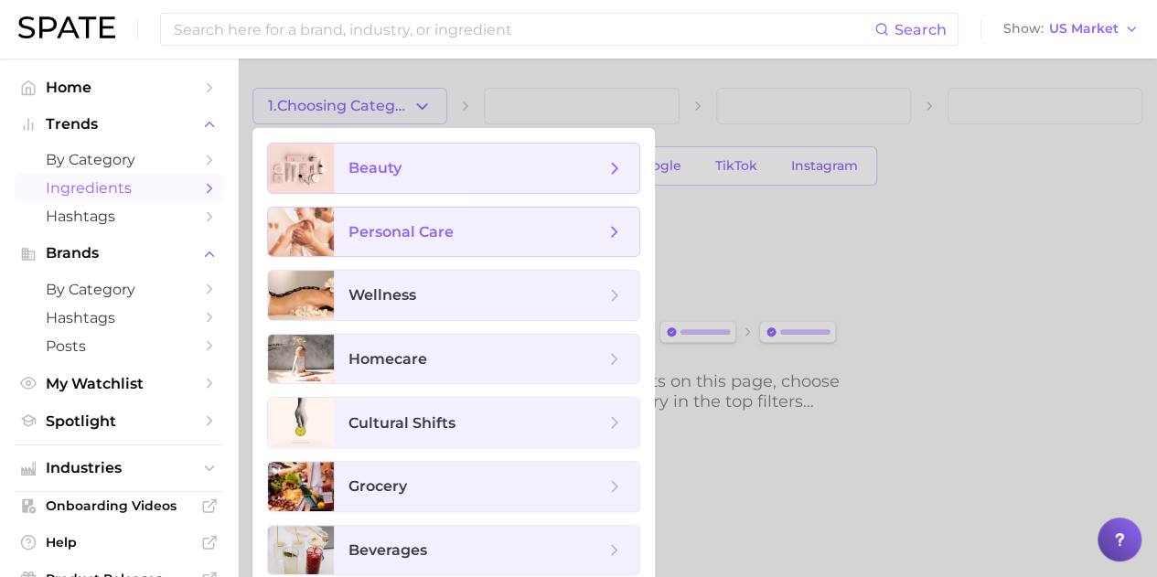
click at [437, 177] on span "beauty" at bounding box center [477, 168] width 256 height 20
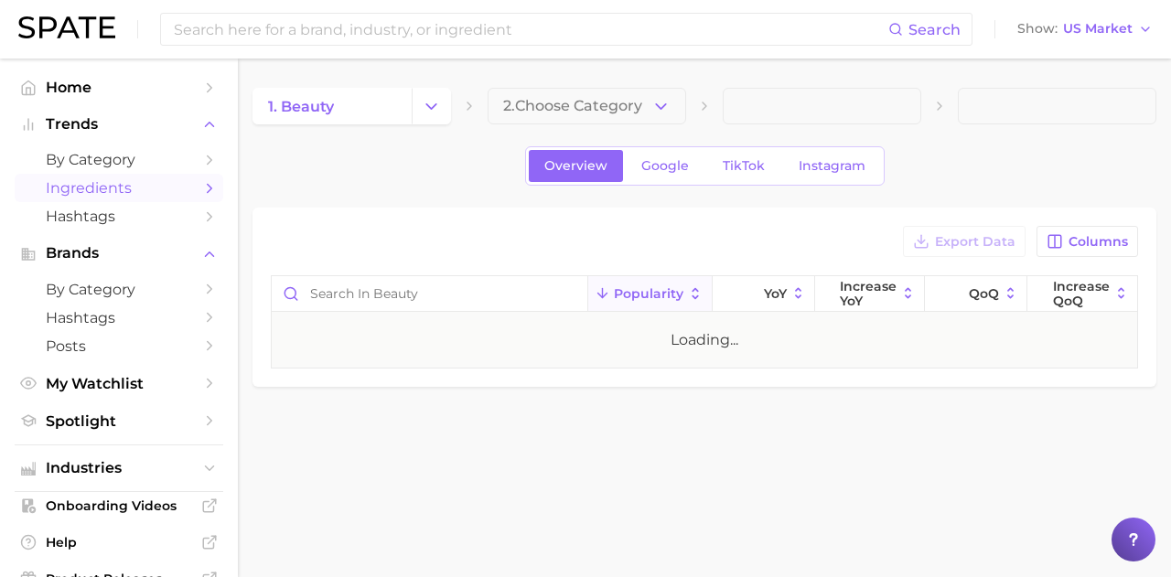
click at [609, 111] on span "2. Choose Category" at bounding box center [572, 106] width 139 height 16
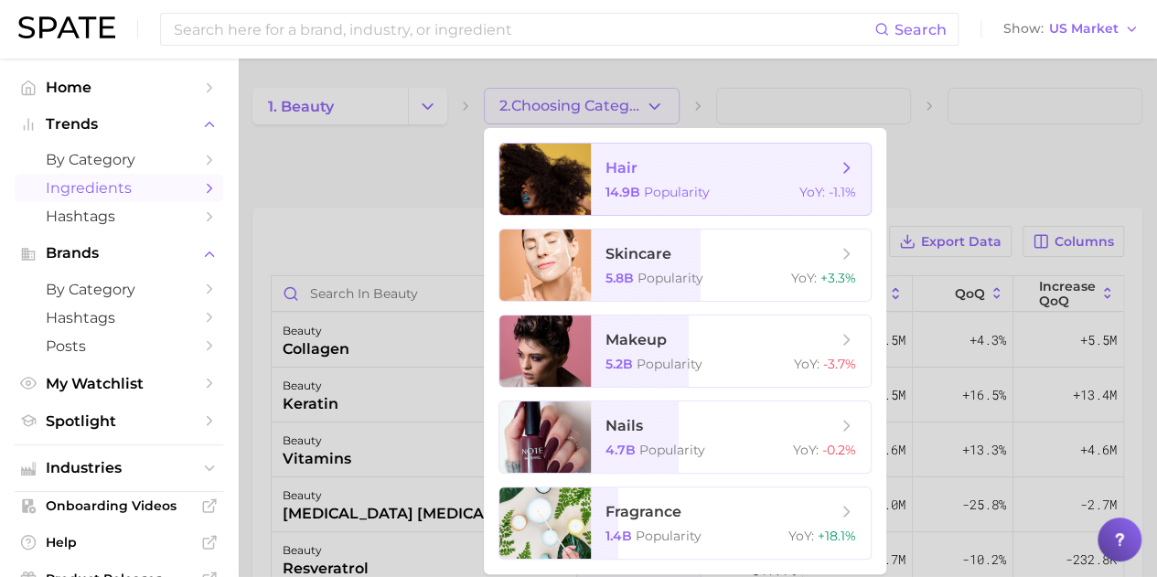
click at [619, 188] on span "14.9b" at bounding box center [623, 192] width 35 height 16
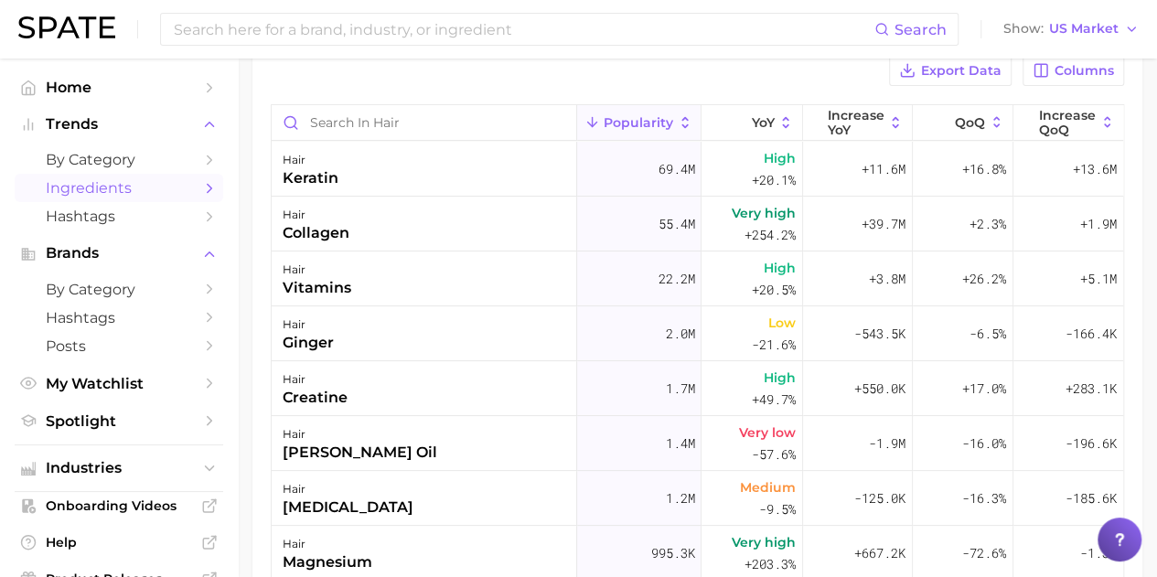
scroll to position [183, 0]
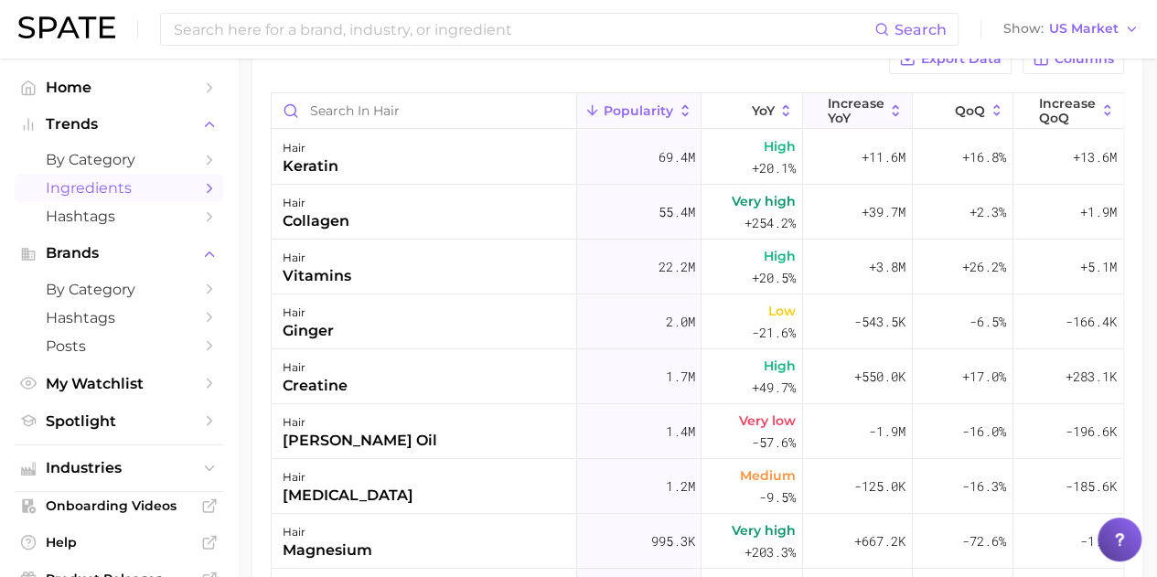
click at [887, 109] on icon at bounding box center [895, 110] width 16 height 16
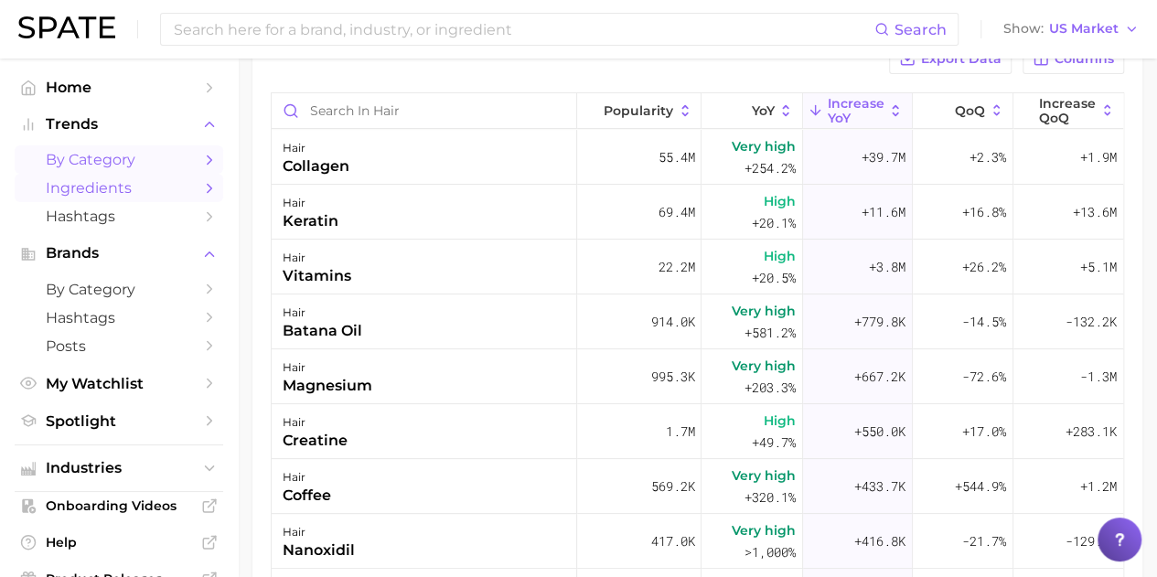
click at [147, 158] on span "by Category" at bounding box center [119, 159] width 146 height 17
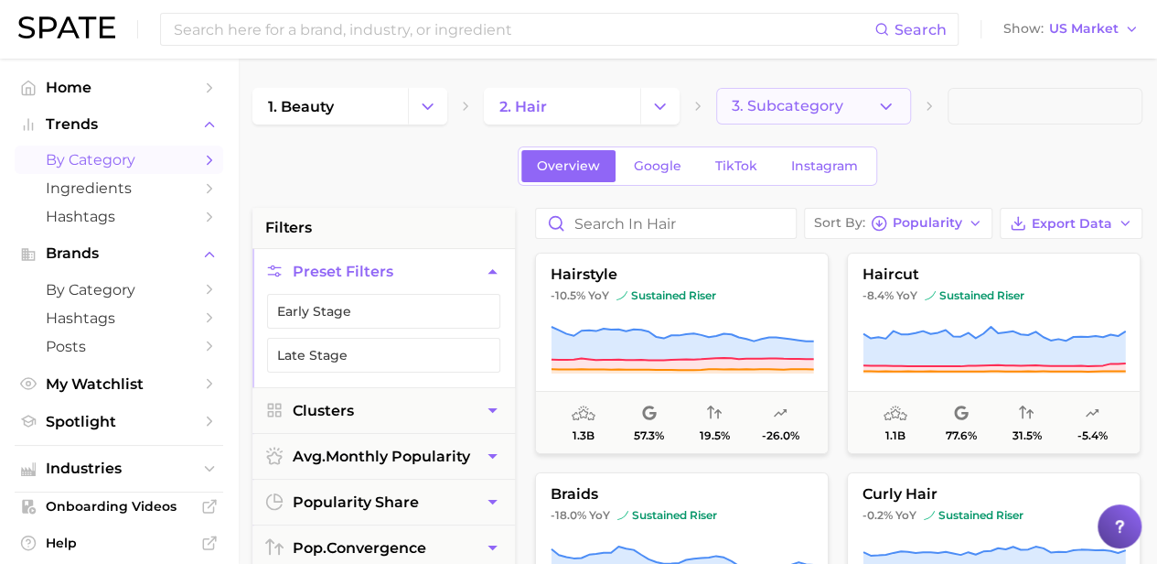
click at [825, 115] on button "3. Subcategory" at bounding box center [813, 106] width 195 height 37
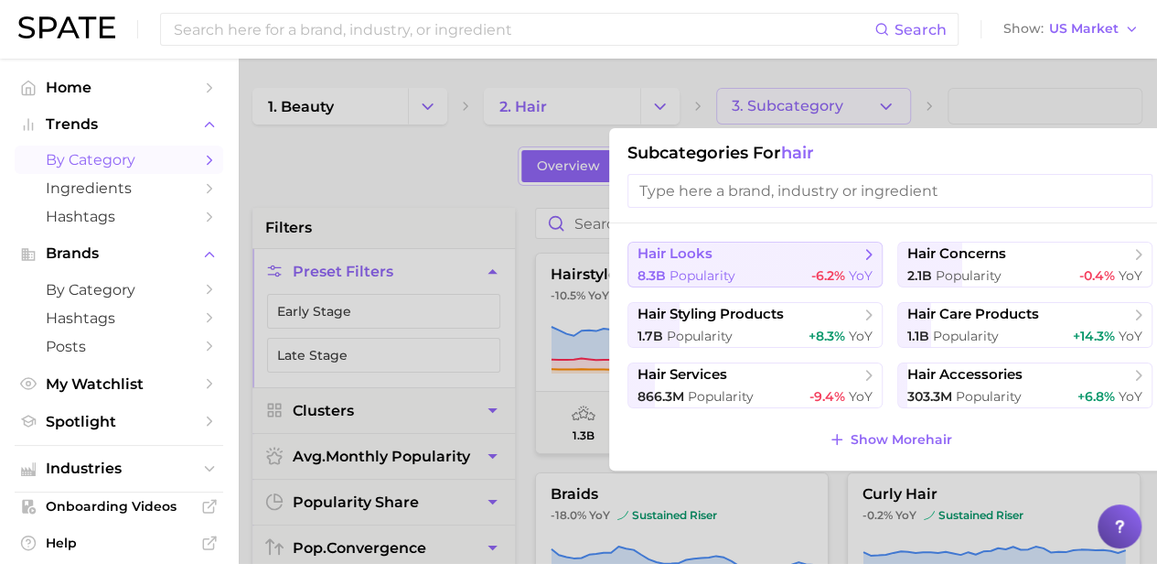
click at [805, 245] on span "hair looks" at bounding box center [749, 254] width 222 height 18
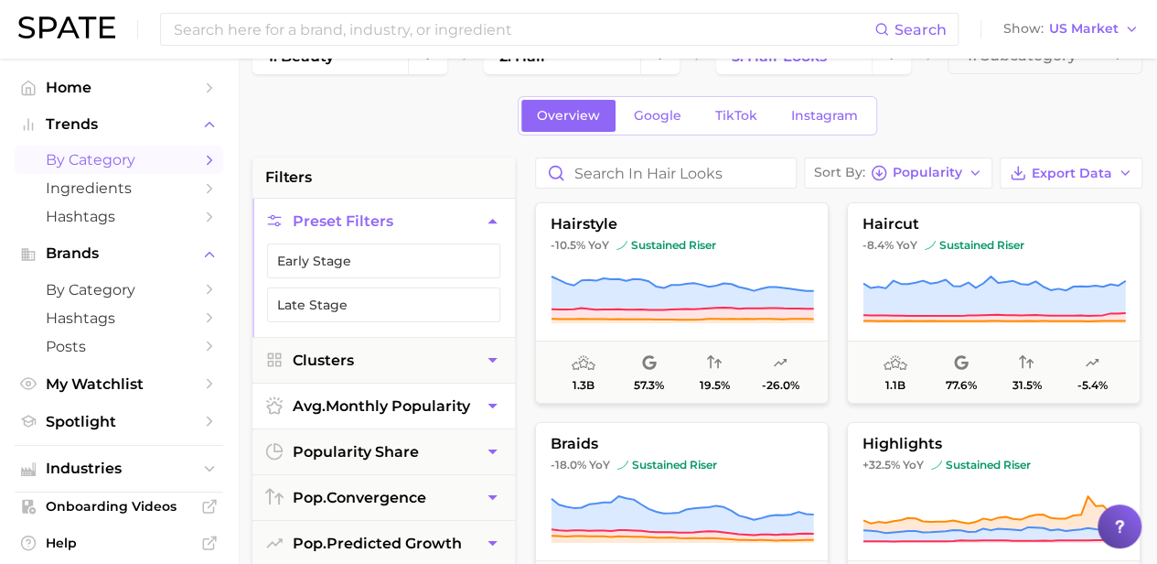
scroll to position [91, 0]
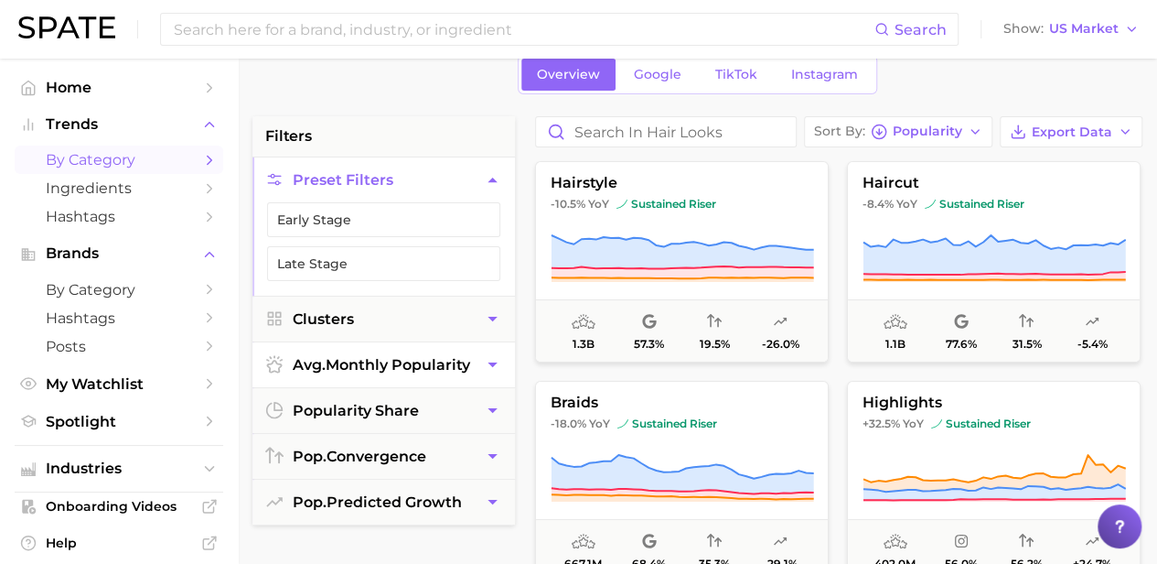
click at [428, 367] on span "avg. monthly popularity" at bounding box center [381, 364] width 177 height 17
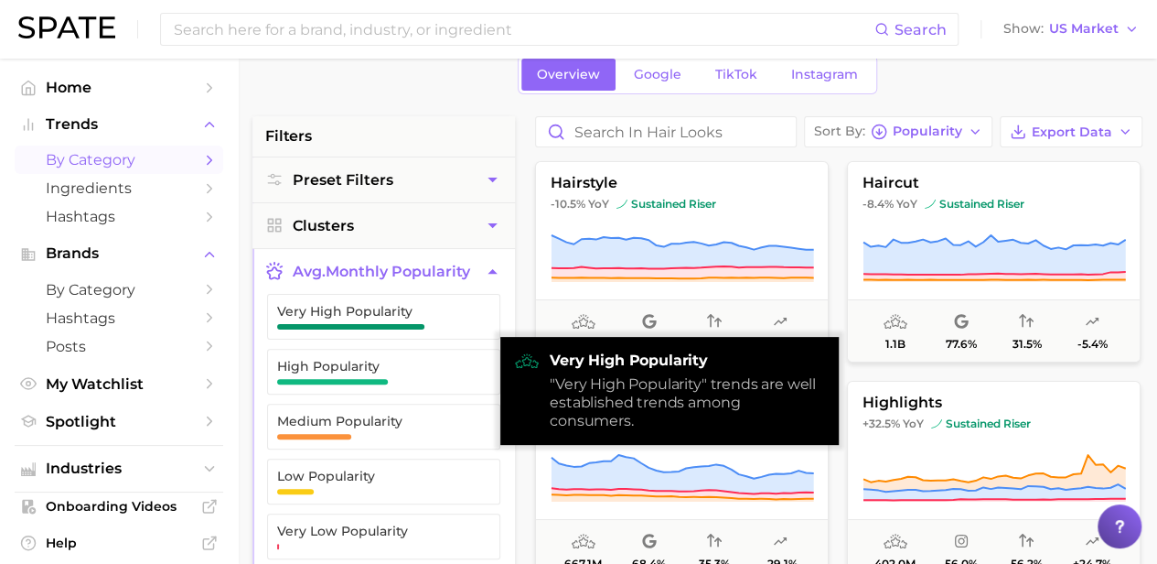
click at [467, 267] on span "avg. monthly popularity" at bounding box center [381, 271] width 177 height 17
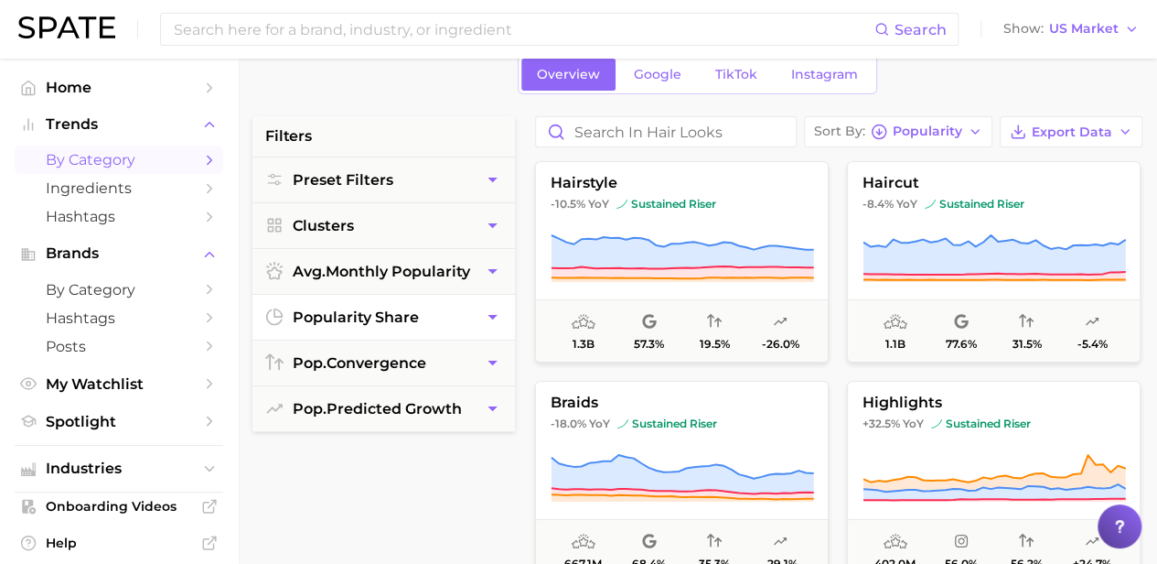
click at [452, 311] on button "popularity share" at bounding box center [383, 317] width 263 height 45
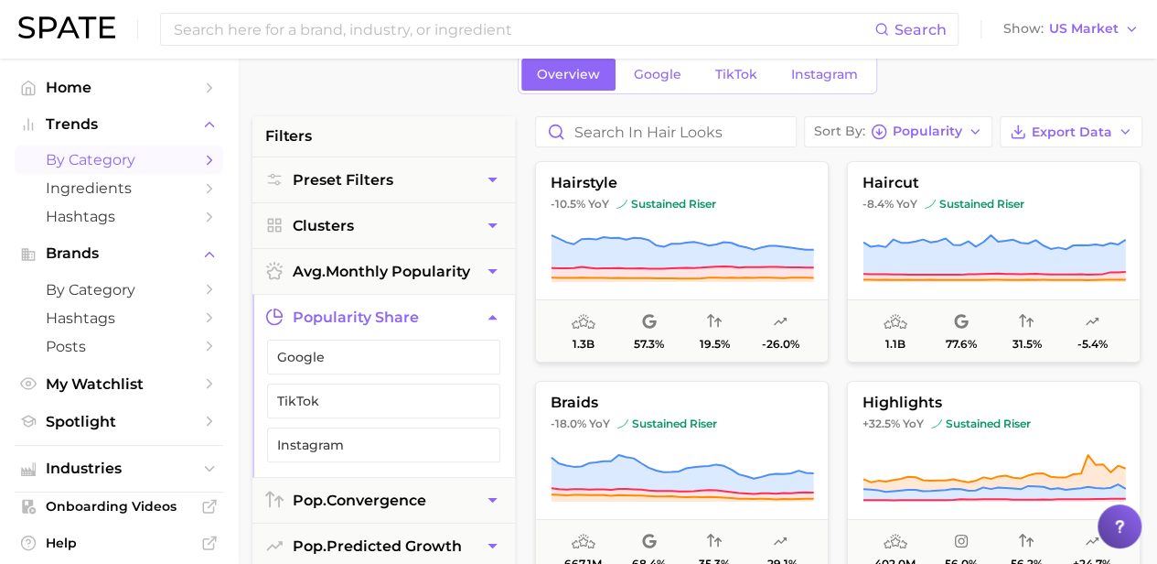
click at [452, 311] on button "popularity share" at bounding box center [383, 317] width 263 height 45
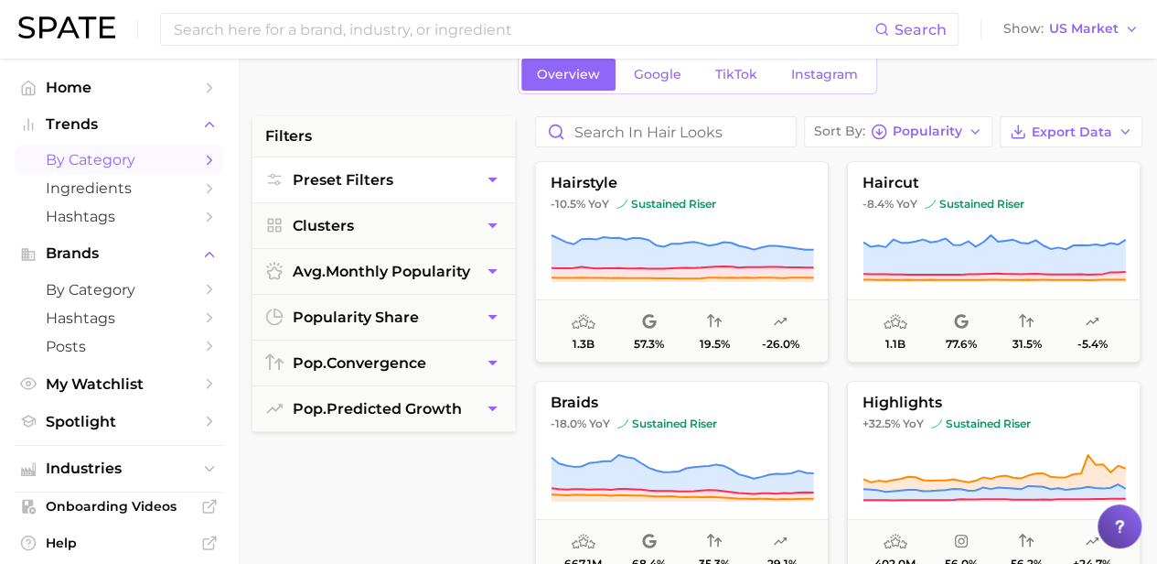
click at [480, 184] on button "Preset Filters" at bounding box center [383, 179] width 263 height 45
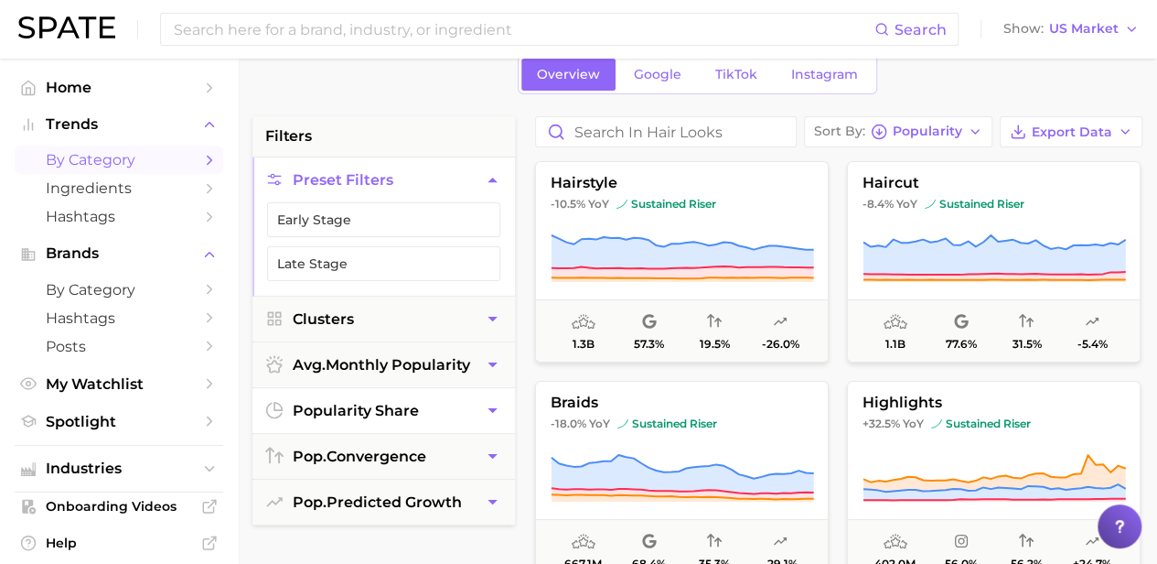
click at [465, 416] on button "popularity share" at bounding box center [383, 410] width 263 height 45
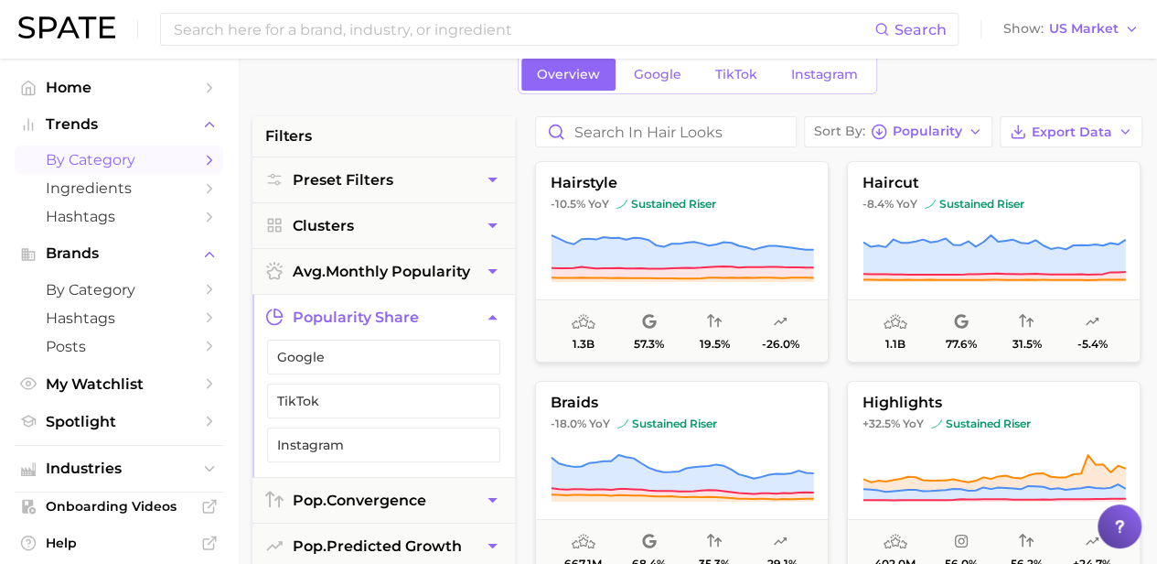
click at [494, 315] on icon "button" at bounding box center [492, 317] width 9 height 5
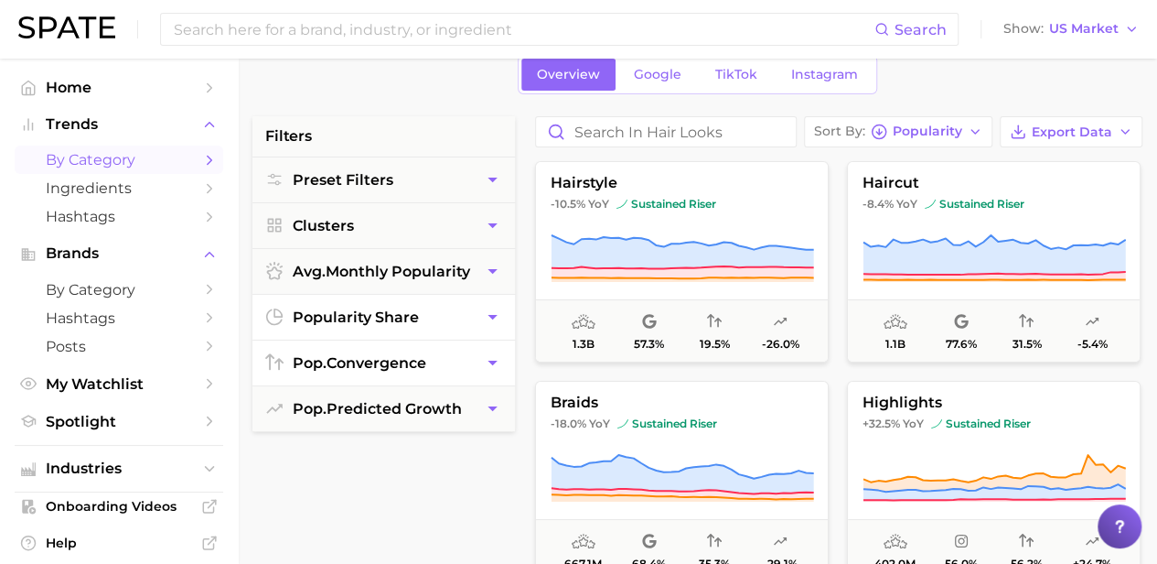
click at [461, 372] on button "pop. convergence" at bounding box center [383, 362] width 263 height 45
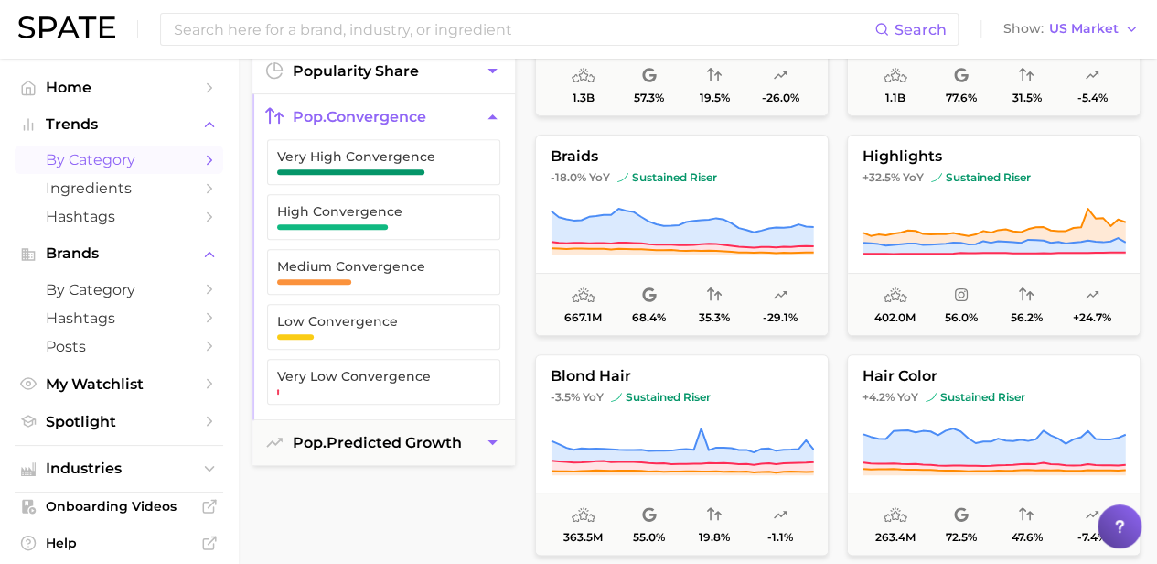
scroll to position [457, 0]
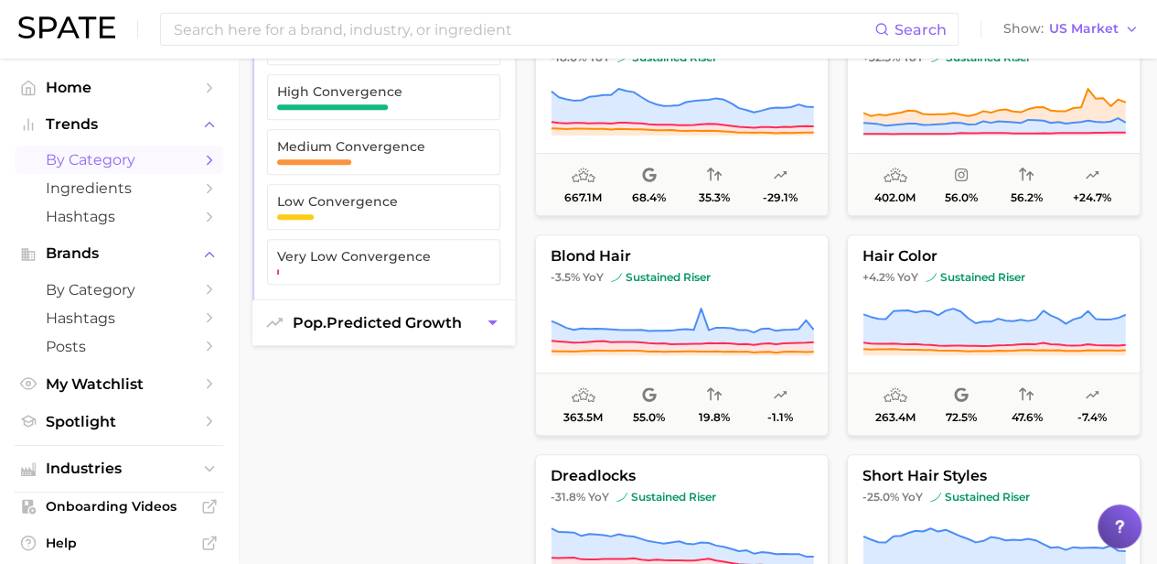
click at [456, 322] on span "pop. predicted growth" at bounding box center [377, 322] width 169 height 17
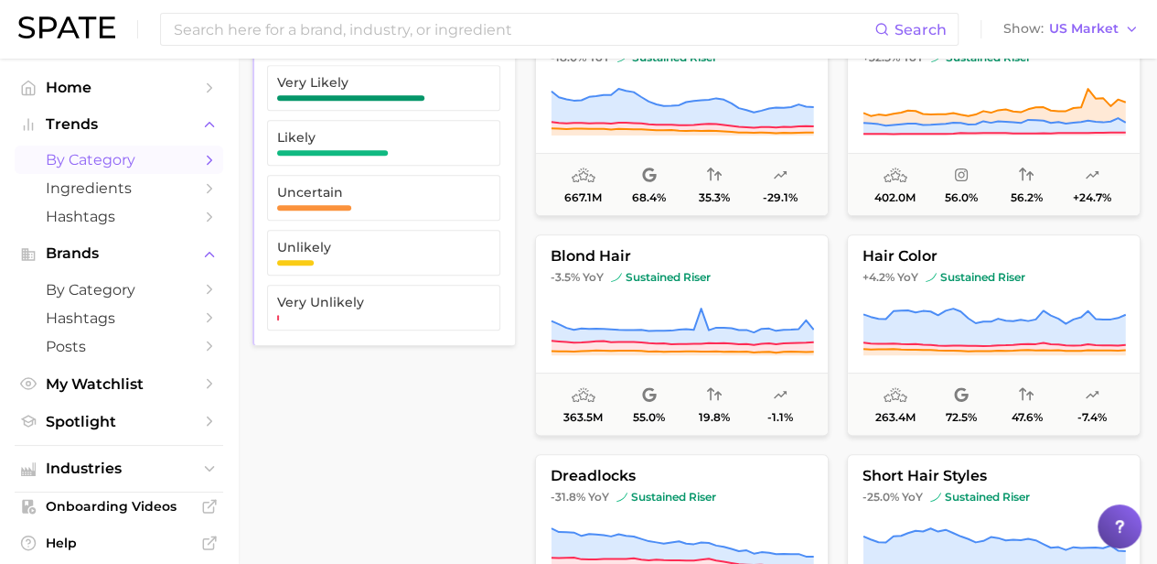
scroll to position [183, 0]
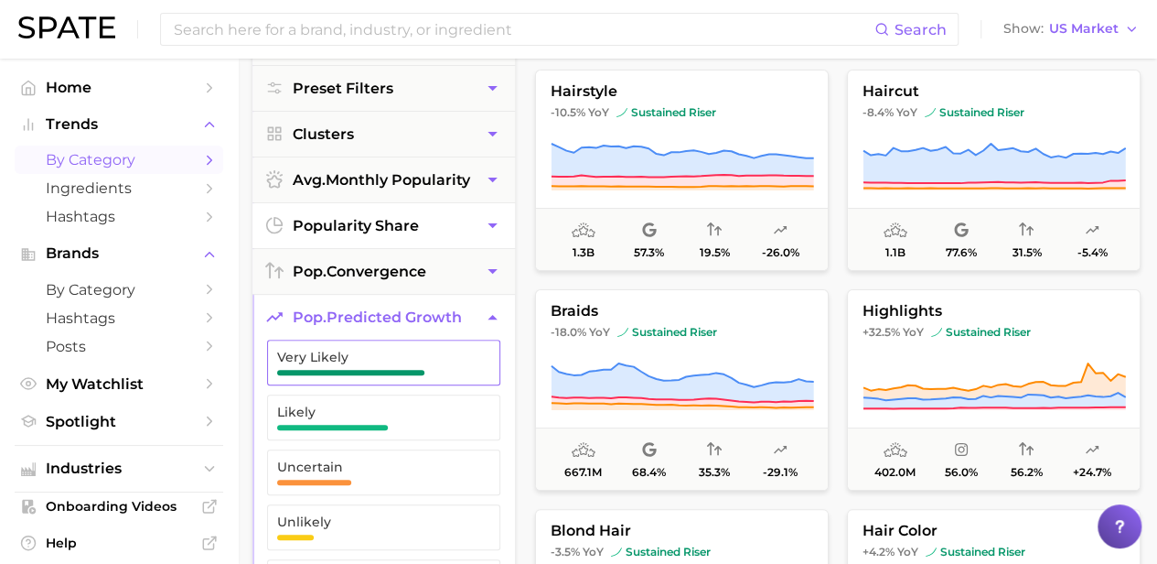
click at [418, 363] on span "Very Likely" at bounding box center [369, 362] width 184 height 26
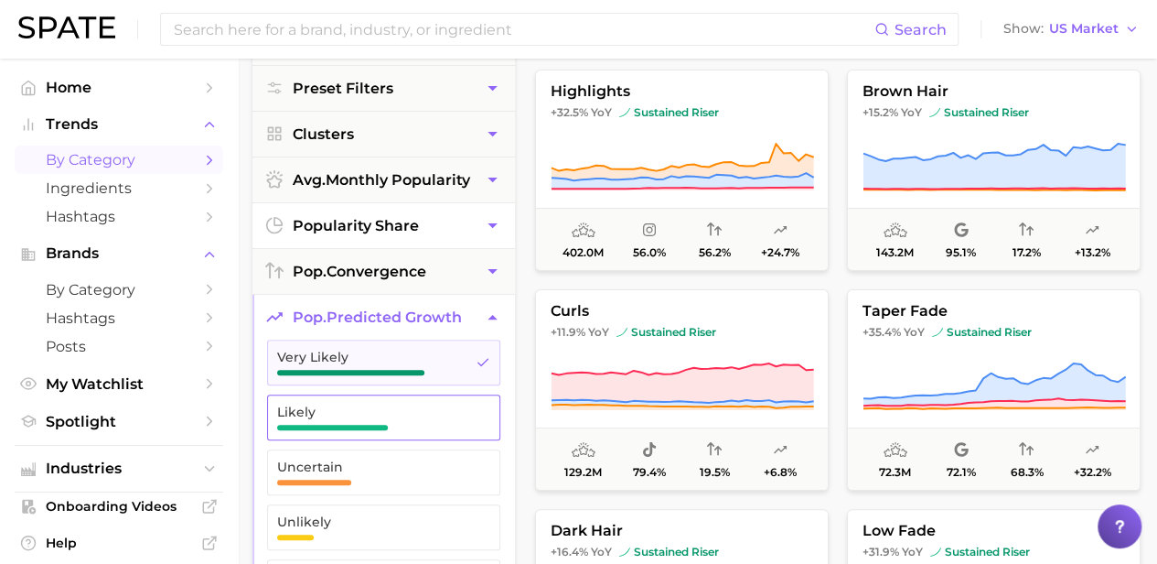
click at [395, 412] on span "Likely" at bounding box center [369, 411] width 184 height 15
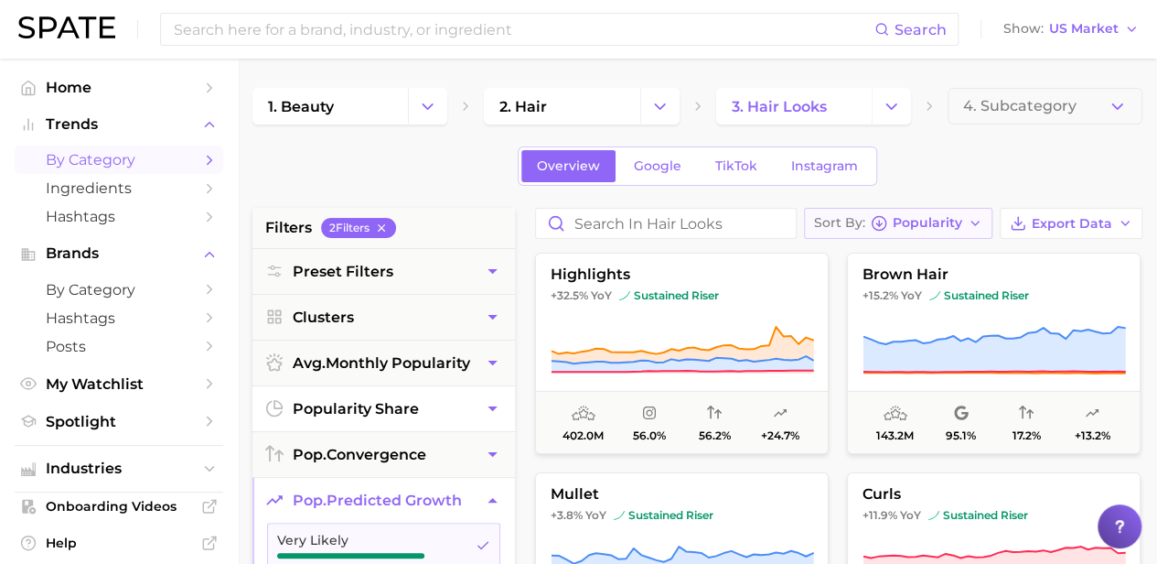
click at [887, 225] on icon "button" at bounding box center [879, 223] width 16 height 16
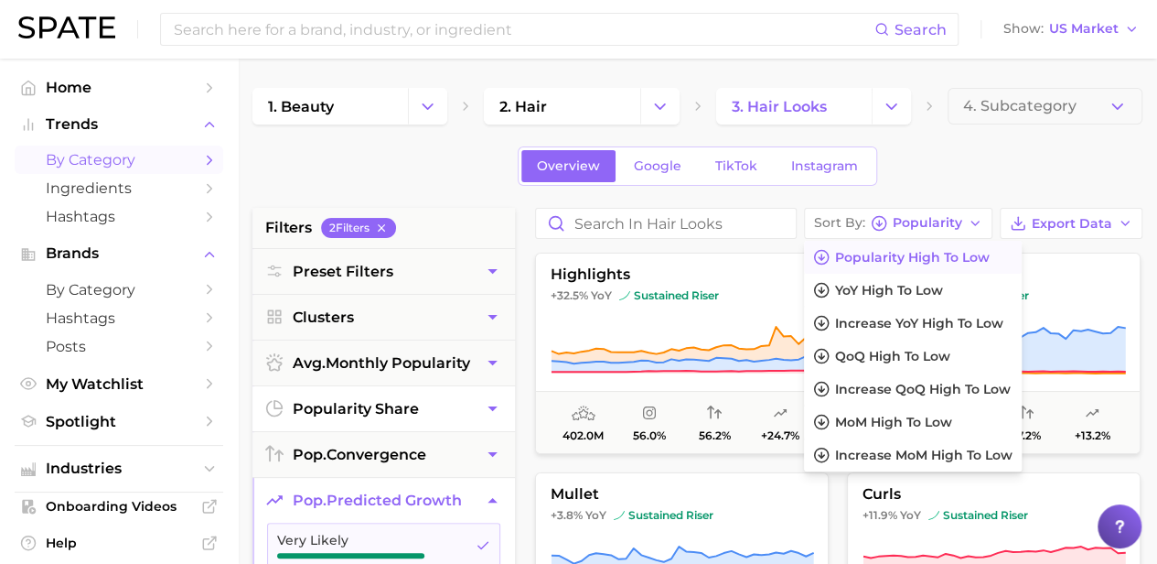
click at [973, 166] on div "Overview Google TikTok Instagram" at bounding box center [697, 165] width 890 height 39
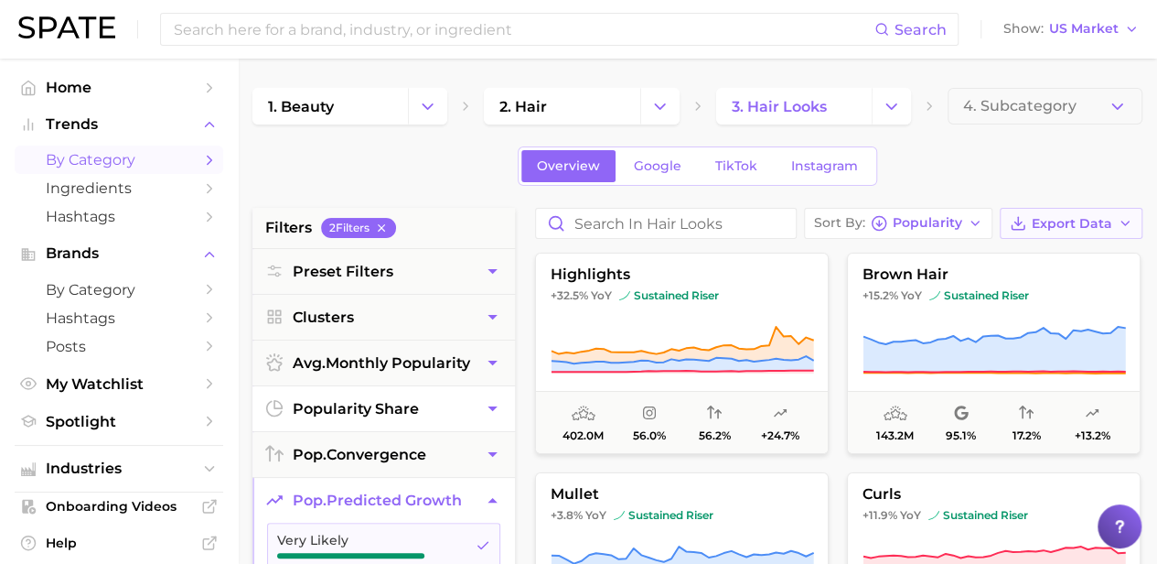
click at [1051, 223] on span "Export Data" at bounding box center [1072, 224] width 81 height 16
click at [1034, 152] on div "Overview Google TikTok Instagram" at bounding box center [697, 165] width 890 height 39
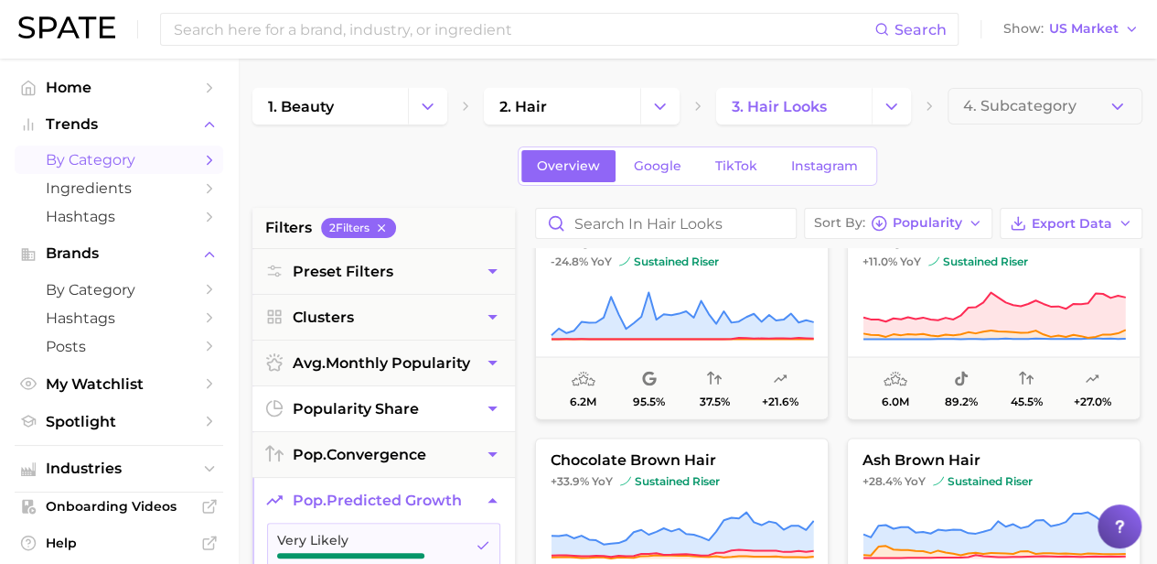
scroll to position [5306, 0]
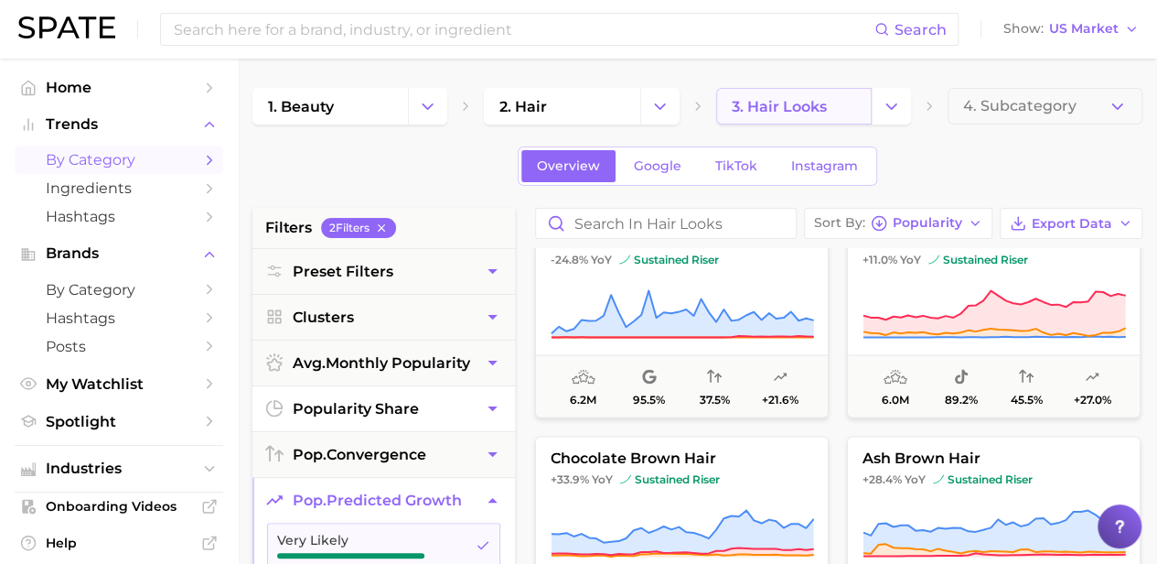
click at [798, 118] on link "3. hair looks" at bounding box center [794, 106] width 156 height 37
click at [891, 113] on icon "Change Category" at bounding box center [891, 106] width 19 height 19
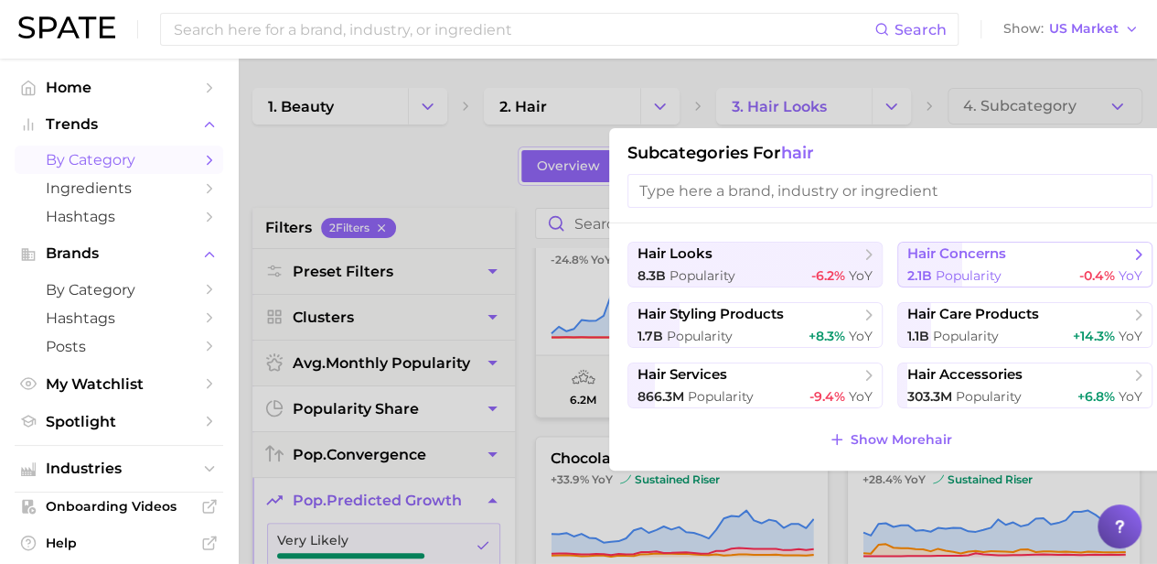
click at [939, 280] on span "Popularity" at bounding box center [969, 275] width 66 height 16
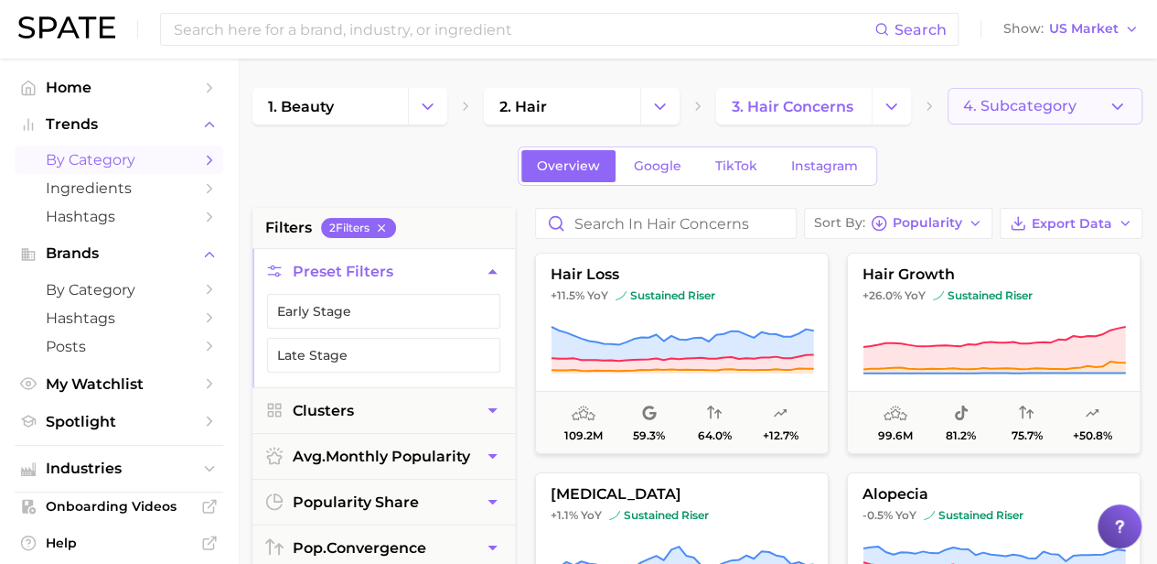
click at [1023, 105] on span "4. Subcategory" at bounding box center [1019, 106] width 113 height 16
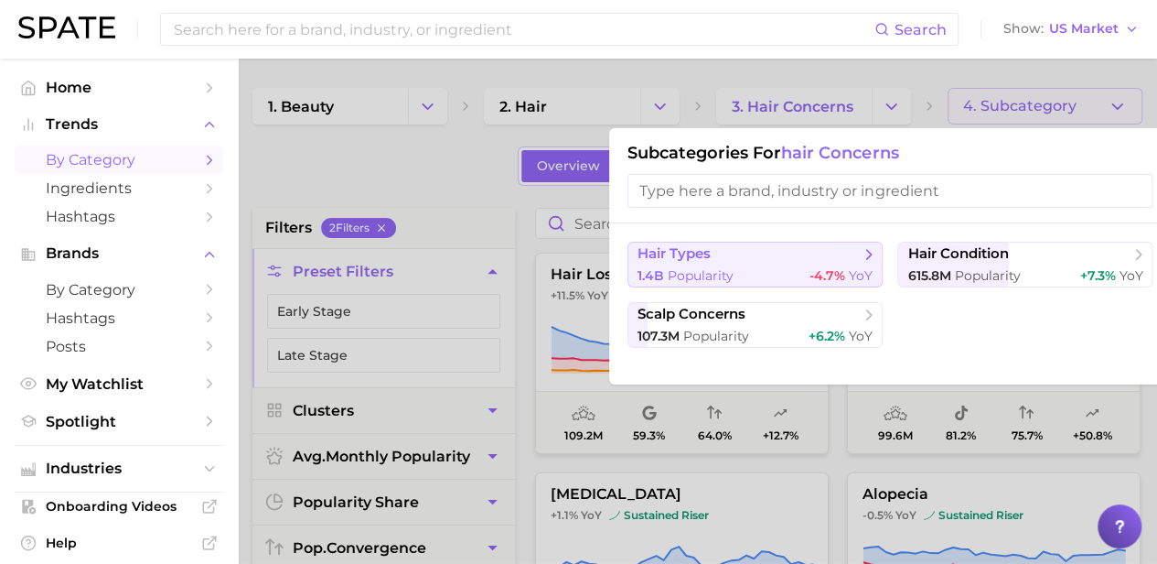
click at [828, 275] on span "-4.7%" at bounding box center [828, 275] width 36 height 16
